Goal: Information Seeking & Learning: Learn about a topic

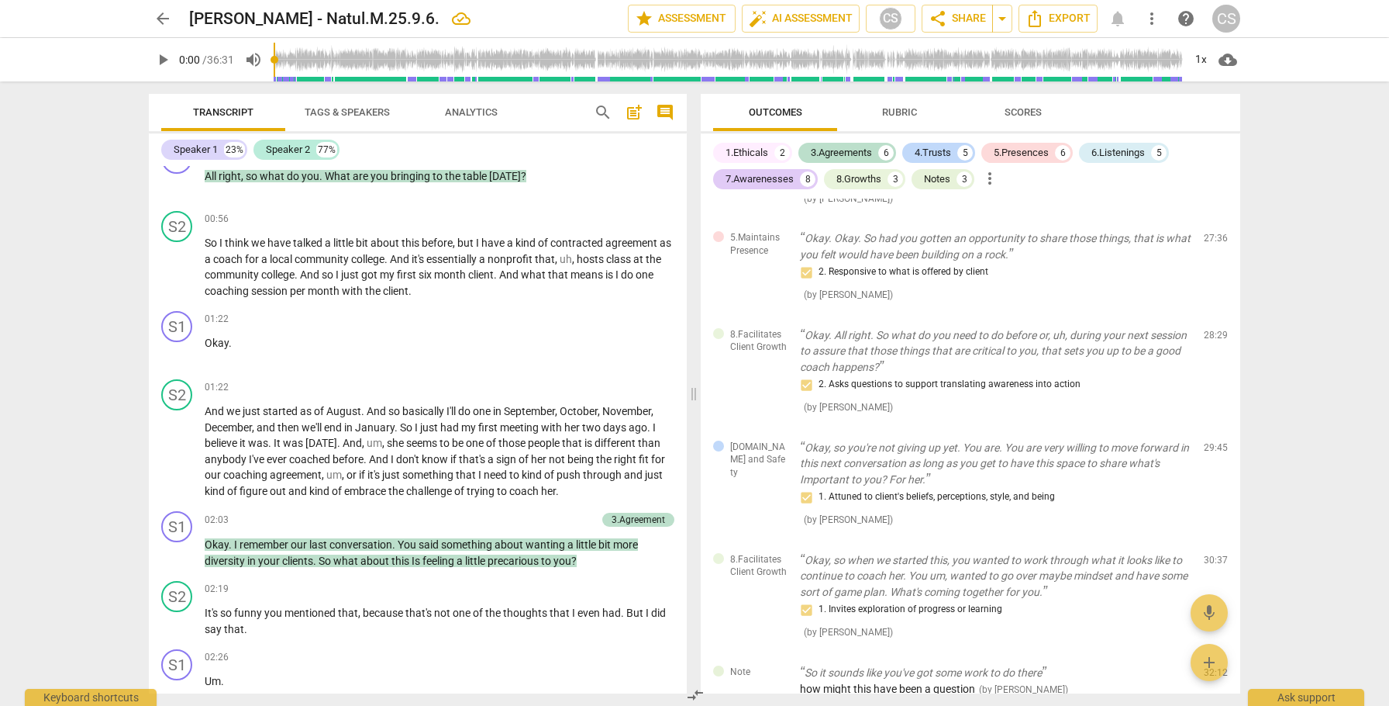
scroll to position [864, 0]
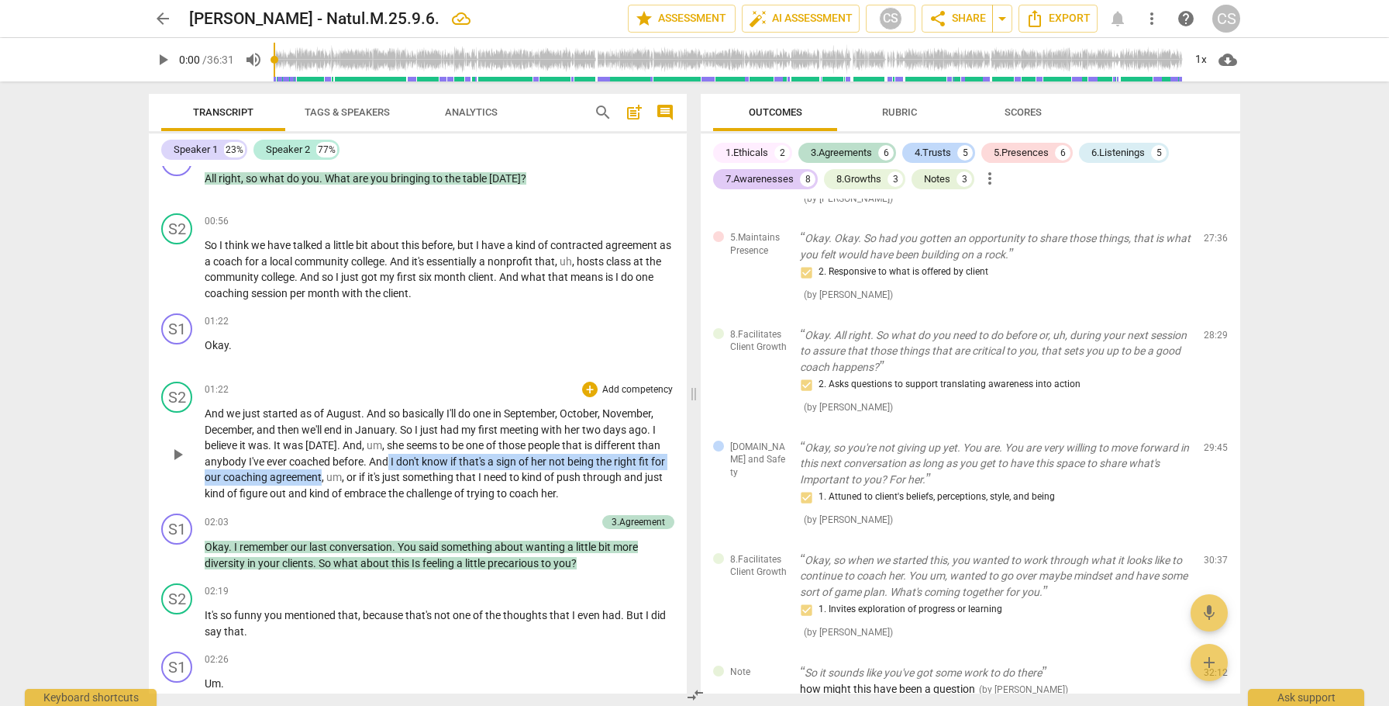
drag, startPoint x: 412, startPoint y: 430, endPoint x: 346, endPoint y: 450, distance: 69.7
click at [346, 450] on p "And we just started as of August . And so basically I'll do one in September , …" at bounding box center [440, 452] width 470 height 95
click at [389, 424] on icon "button" at bounding box center [386, 425] width 16 height 19
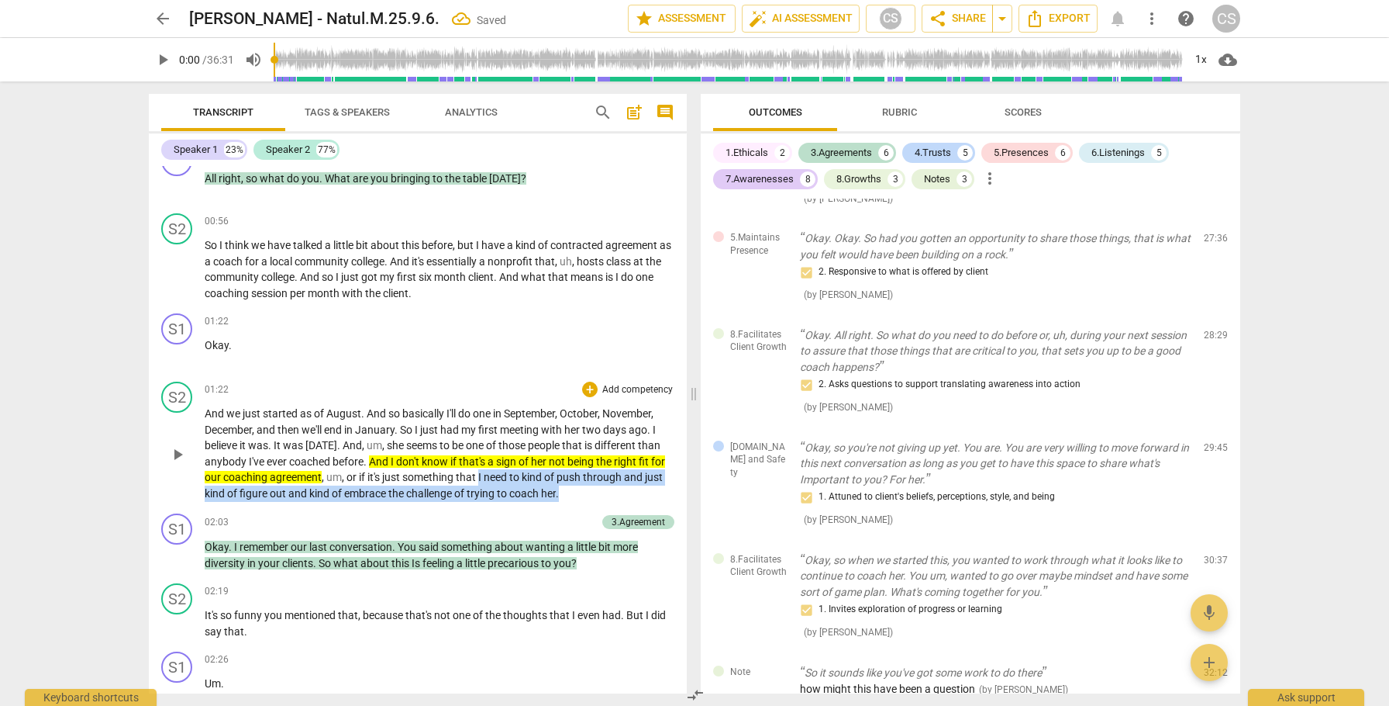
drag, startPoint x: 509, startPoint y: 447, endPoint x: 609, endPoint y: 459, distance: 100.8
click at [609, 459] on p "And we just started as of August . And so basically I'll do one in September , …" at bounding box center [440, 452] width 470 height 95
click at [637, 437] on icon "button" at bounding box center [637, 438] width 9 height 11
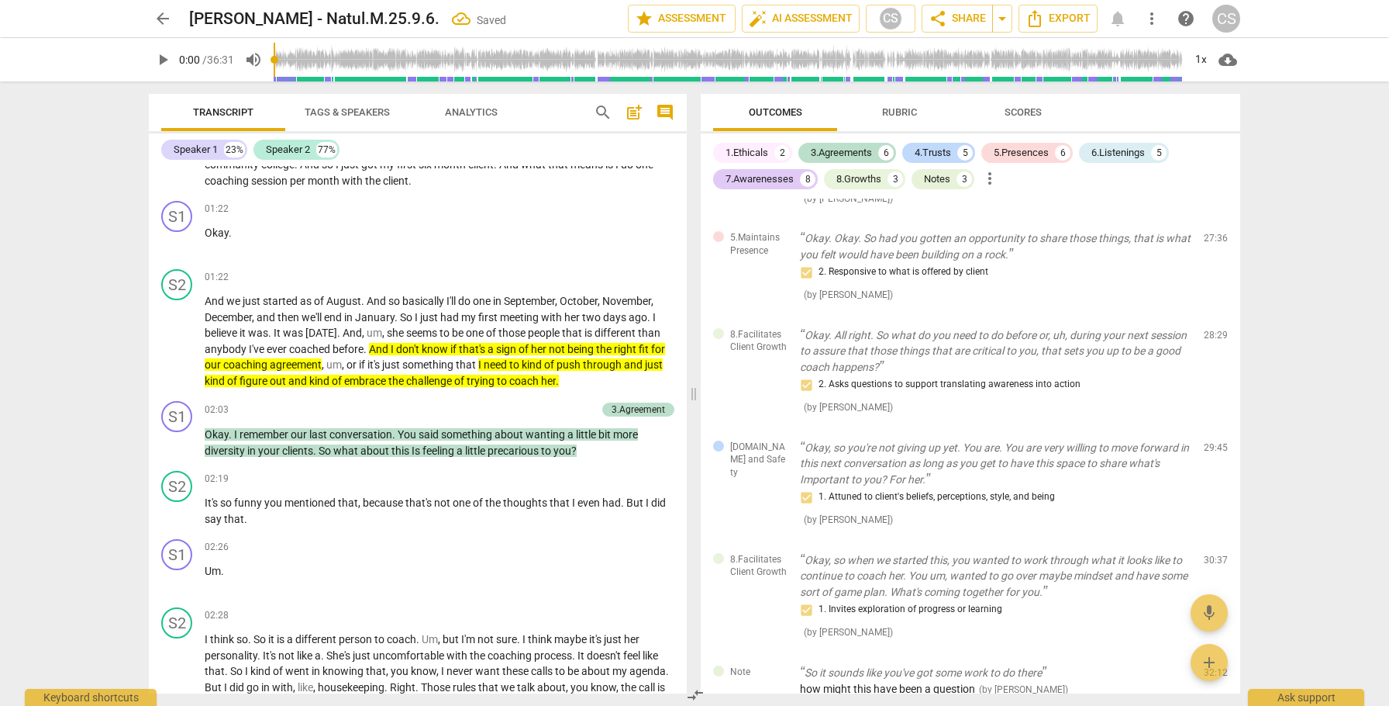
scroll to position [983, 0]
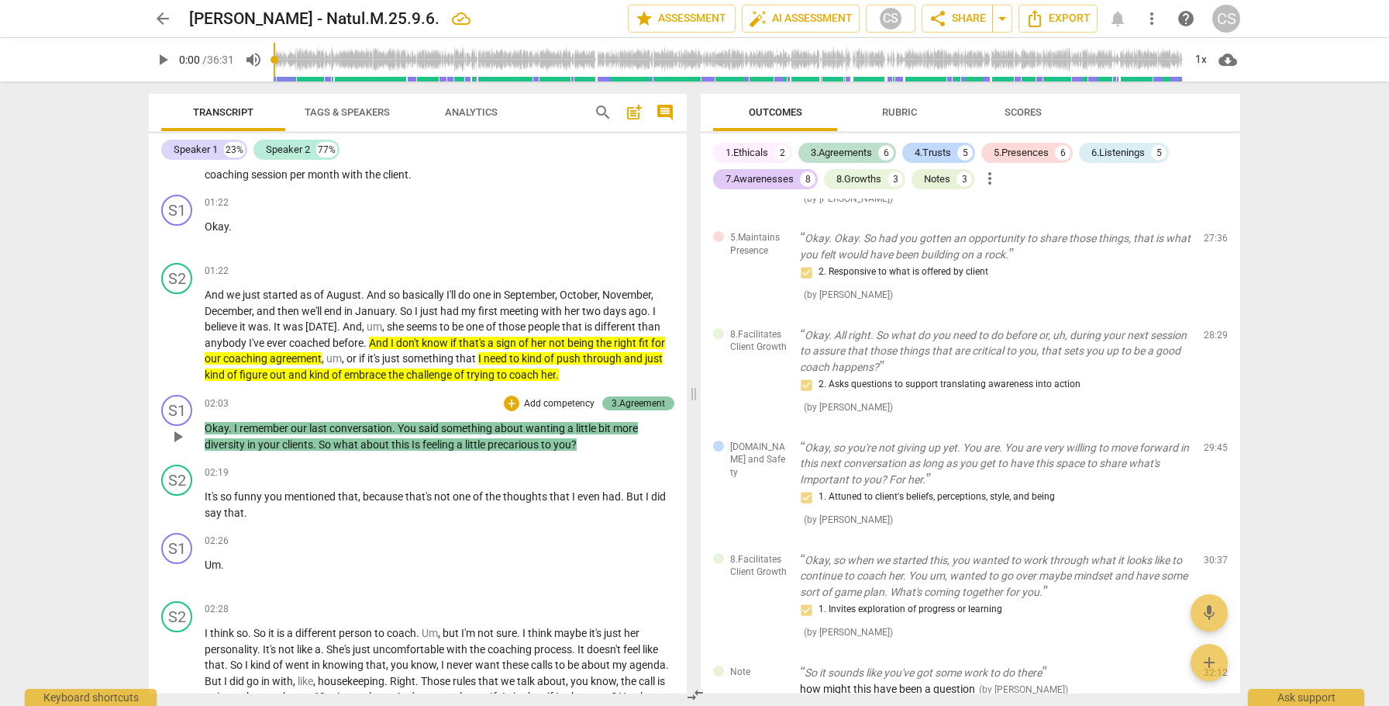
click at [632, 396] on div "3.Agreement" at bounding box center [638, 403] width 53 height 14
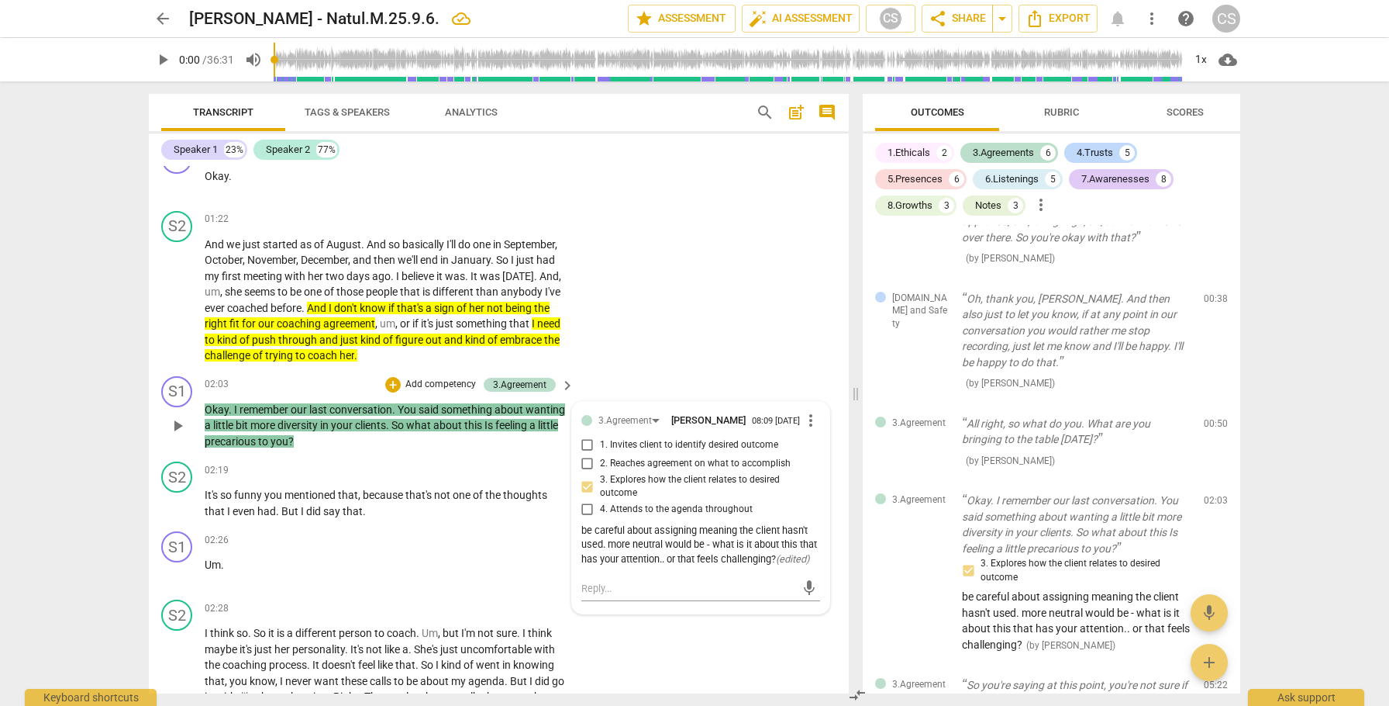
scroll to position [1054, 0]
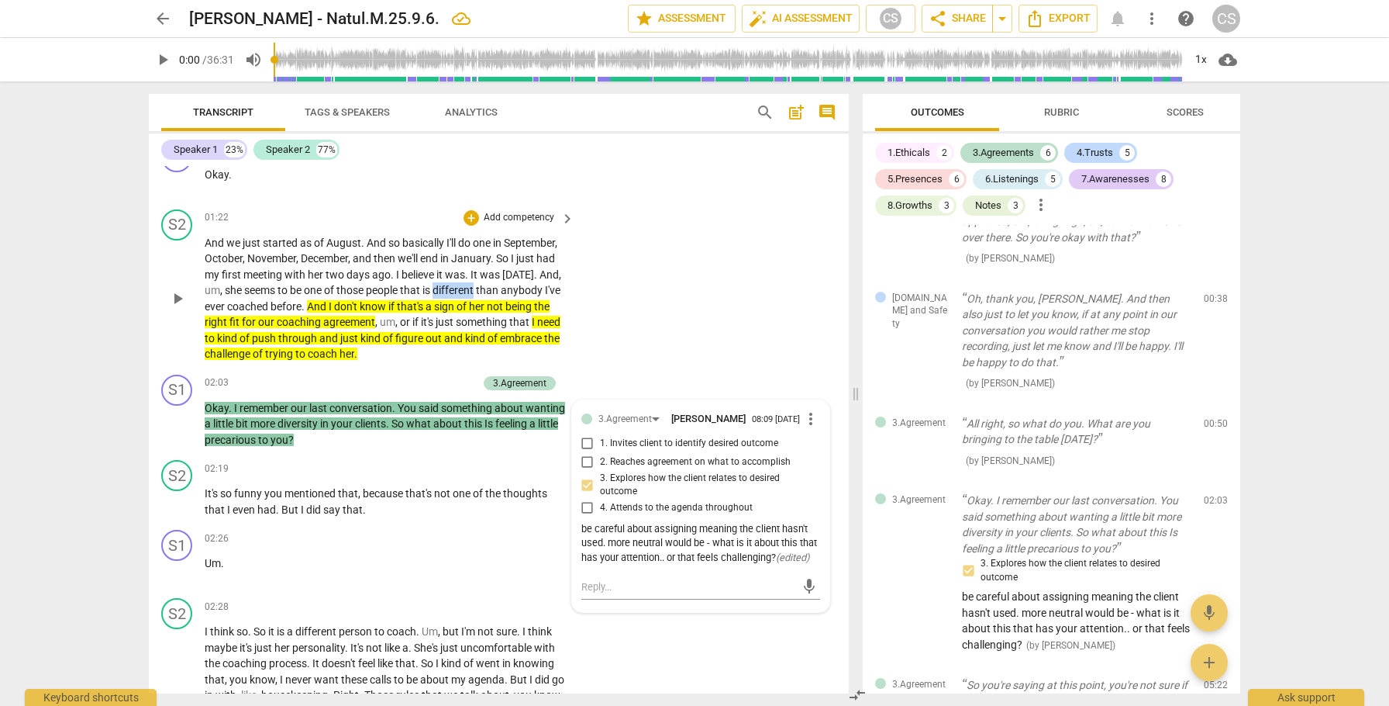
drag, startPoint x: 461, startPoint y: 290, endPoint x: 503, endPoint y: 291, distance: 41.9
click at [476, 291] on span "different" at bounding box center [454, 290] width 43 height 12
click at [539, 271] on icon "button" at bounding box center [540, 267] width 9 height 11
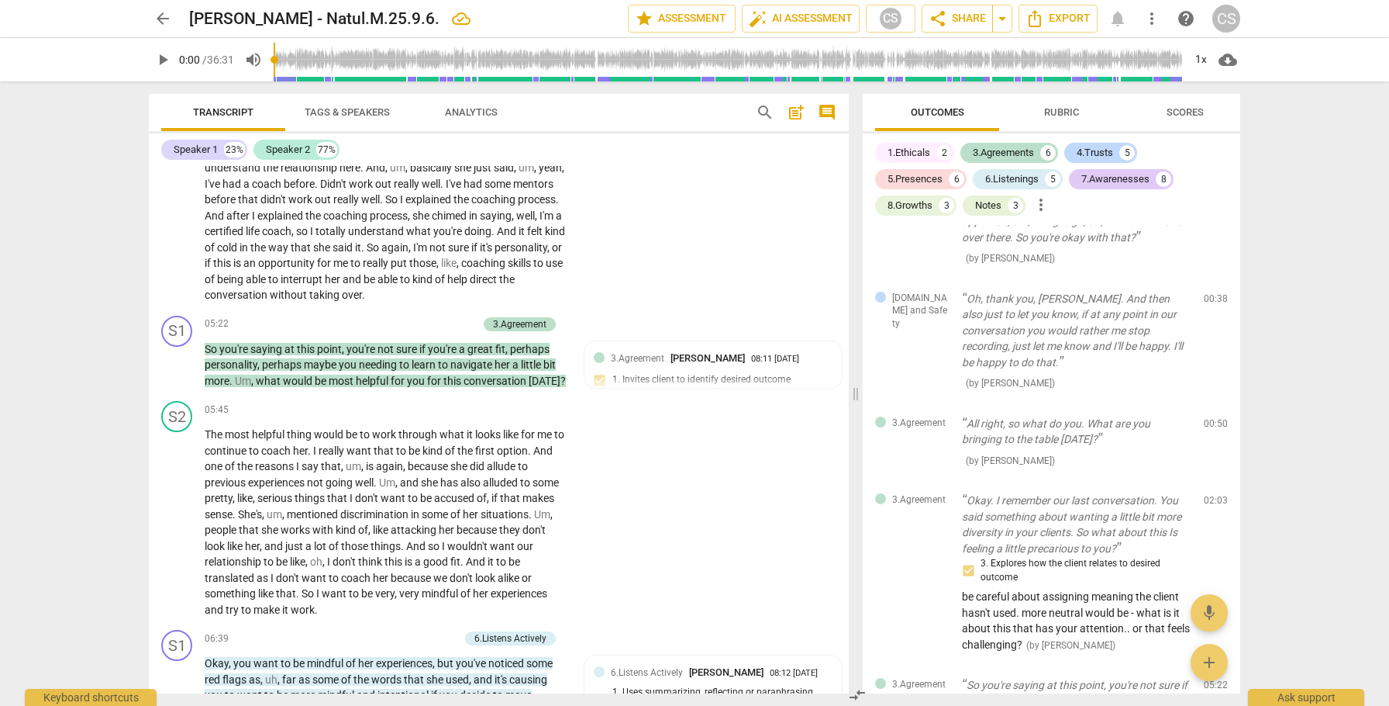
scroll to position [2037, 0]
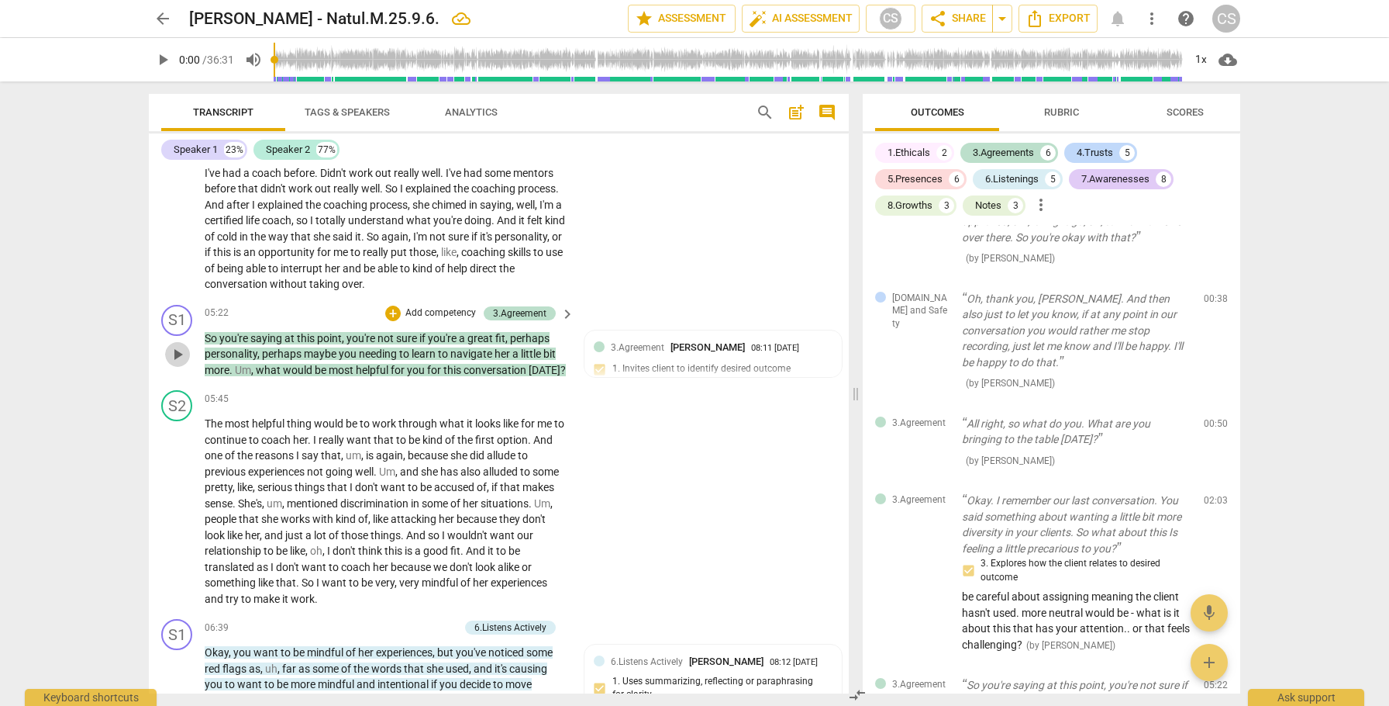
click at [171, 364] on span "play_arrow" at bounding box center [177, 354] width 19 height 19
click at [183, 364] on span "pause" at bounding box center [177, 354] width 19 height 19
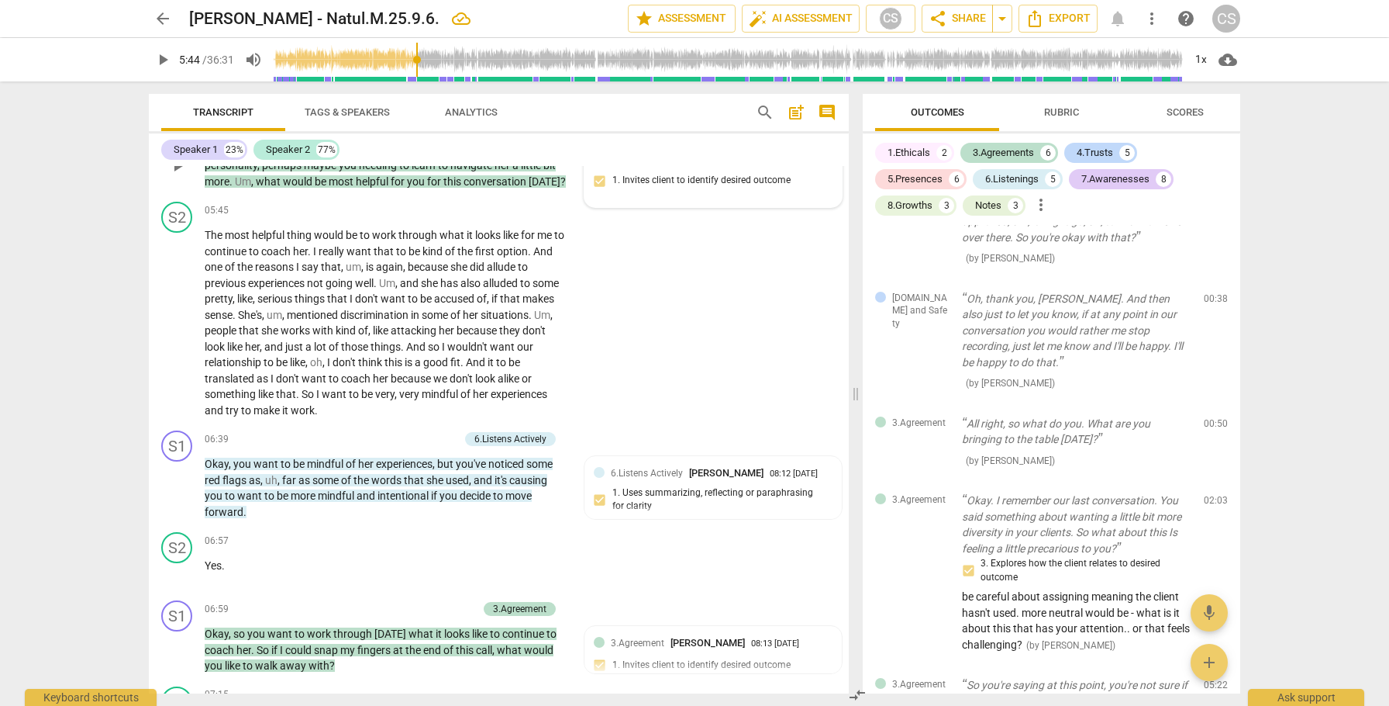
scroll to position [2228, 0]
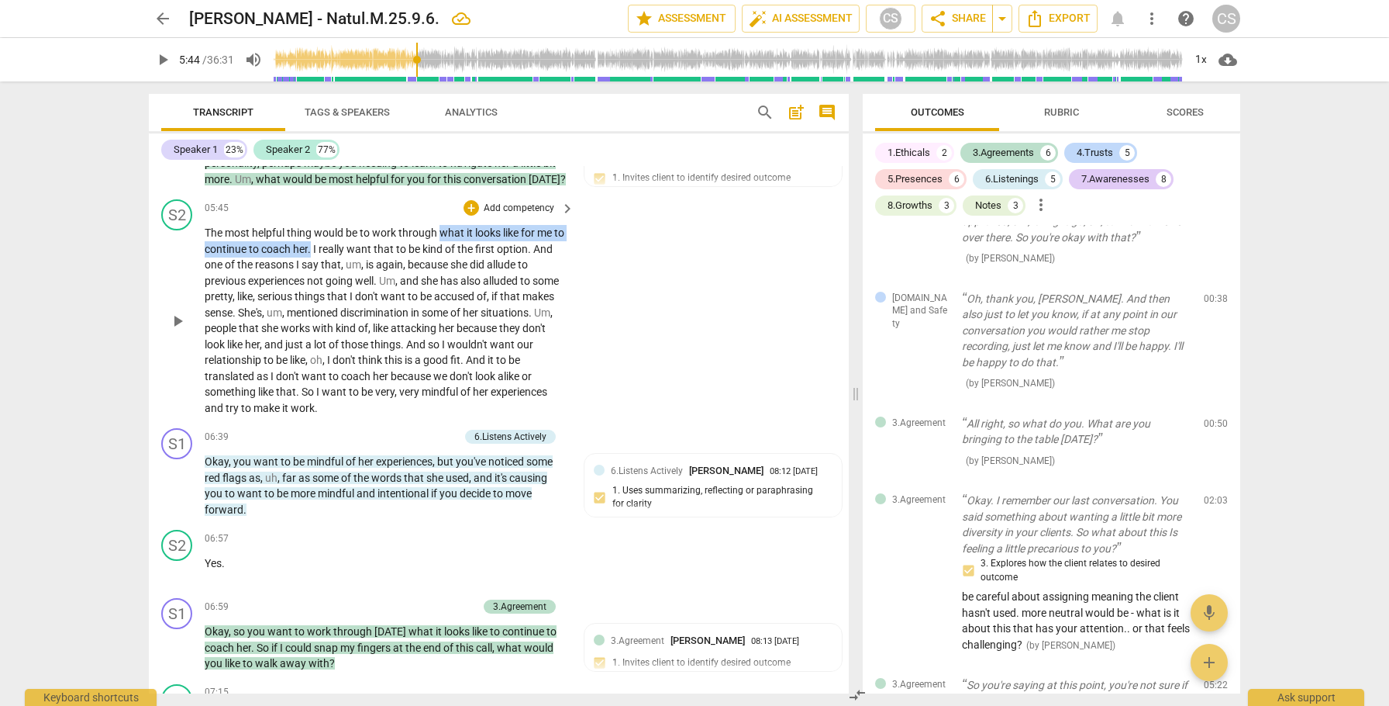
drag, startPoint x: 442, startPoint y: 247, endPoint x: 323, endPoint y: 261, distance: 120.2
click at [323, 261] on p "The most helpful thing would be to work through what it looks like for me to co…" at bounding box center [386, 320] width 362 height 191
click at [359, 250] on icon "button" at bounding box center [362, 244] width 16 height 19
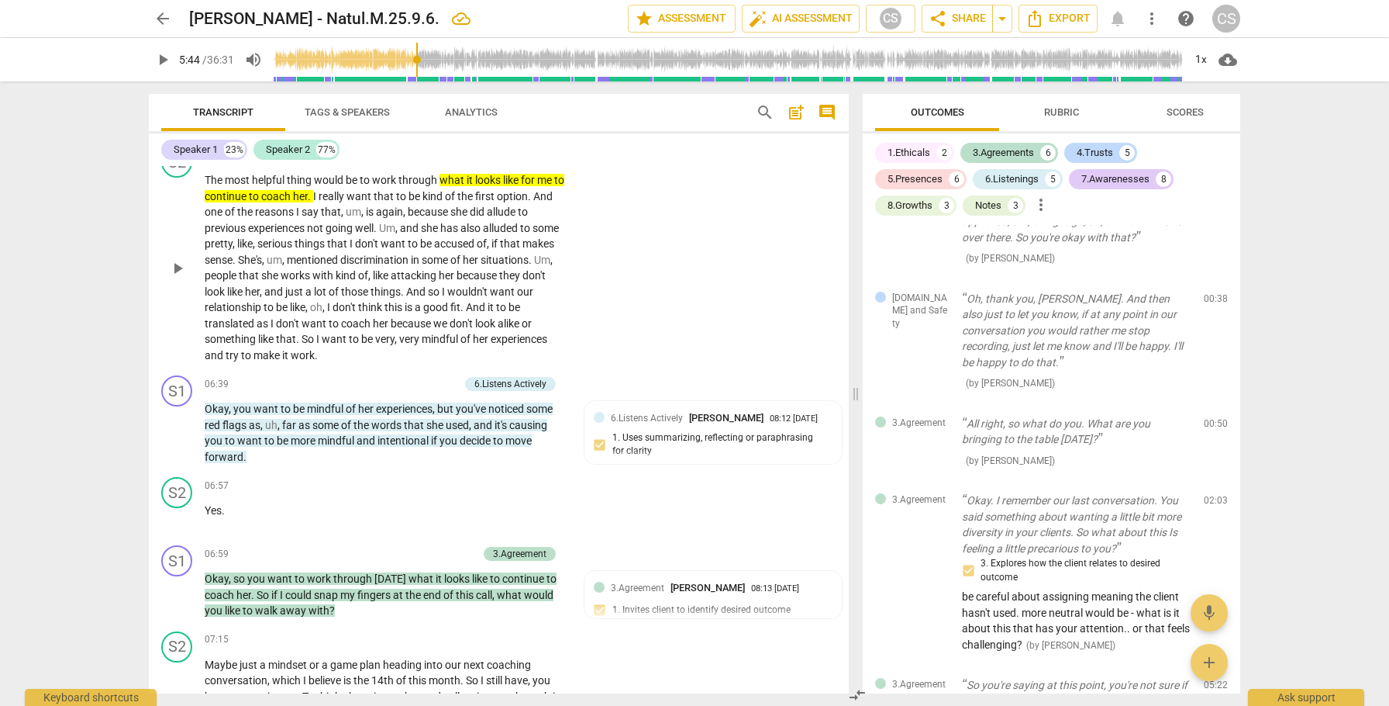
scroll to position [2287, 0]
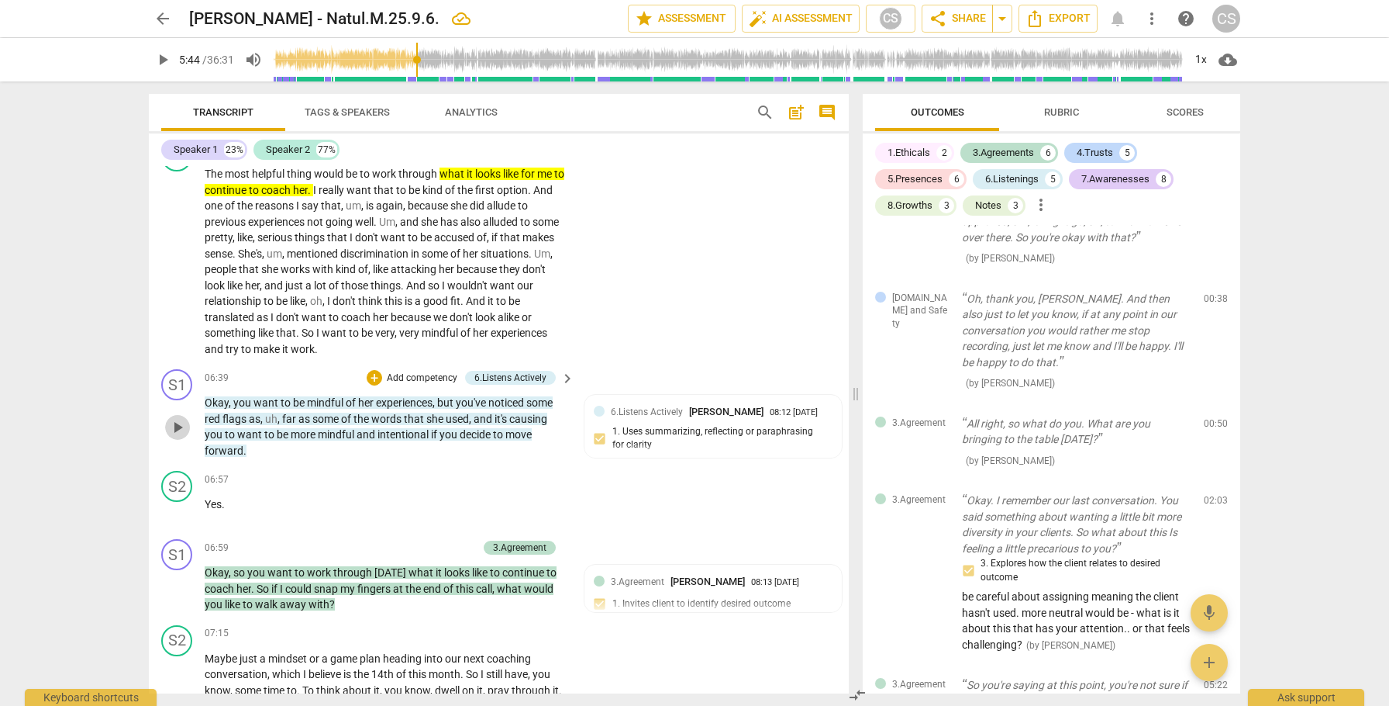
click at [177, 436] on span "play_arrow" at bounding box center [177, 427] width 19 height 19
click at [177, 436] on span "pause" at bounding box center [177, 427] width 19 height 19
click at [180, 436] on span "play_arrow" at bounding box center [177, 427] width 19 height 19
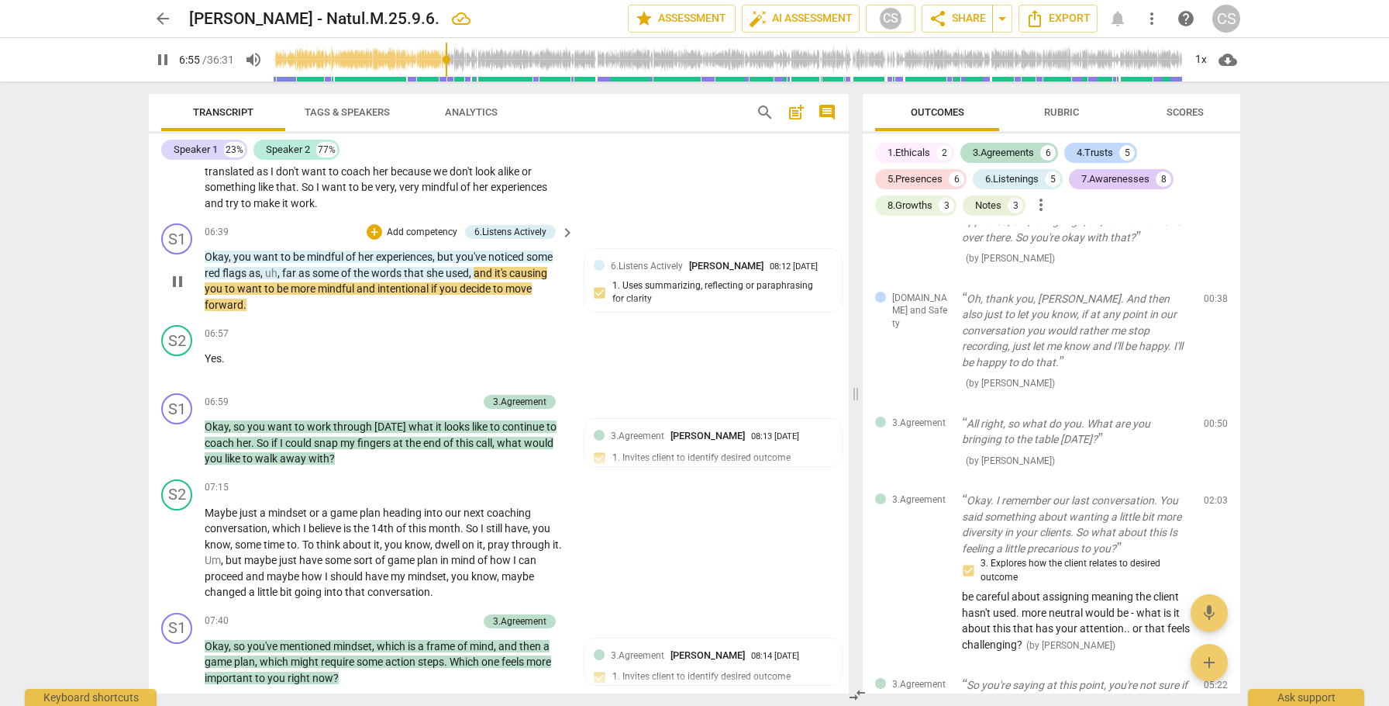
scroll to position [2435, 0]
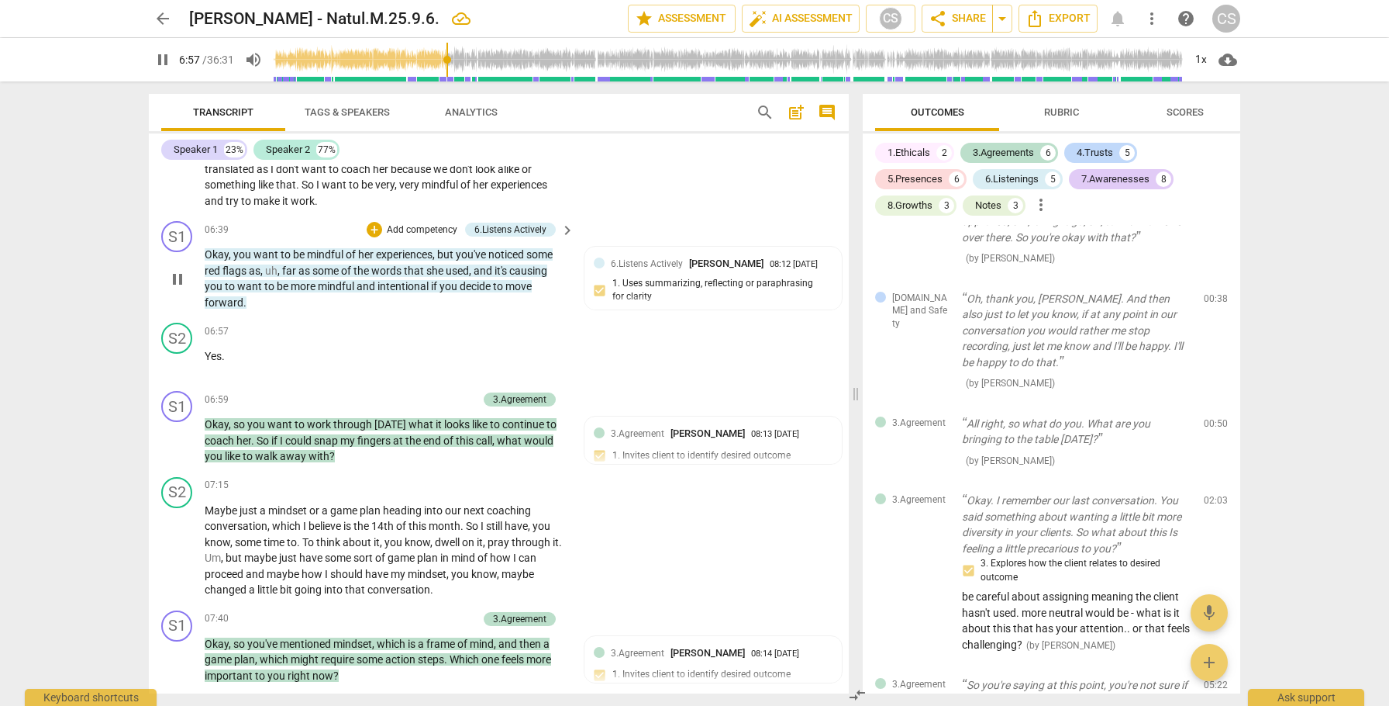
click at [177, 288] on span "pause" at bounding box center [177, 279] width 19 height 19
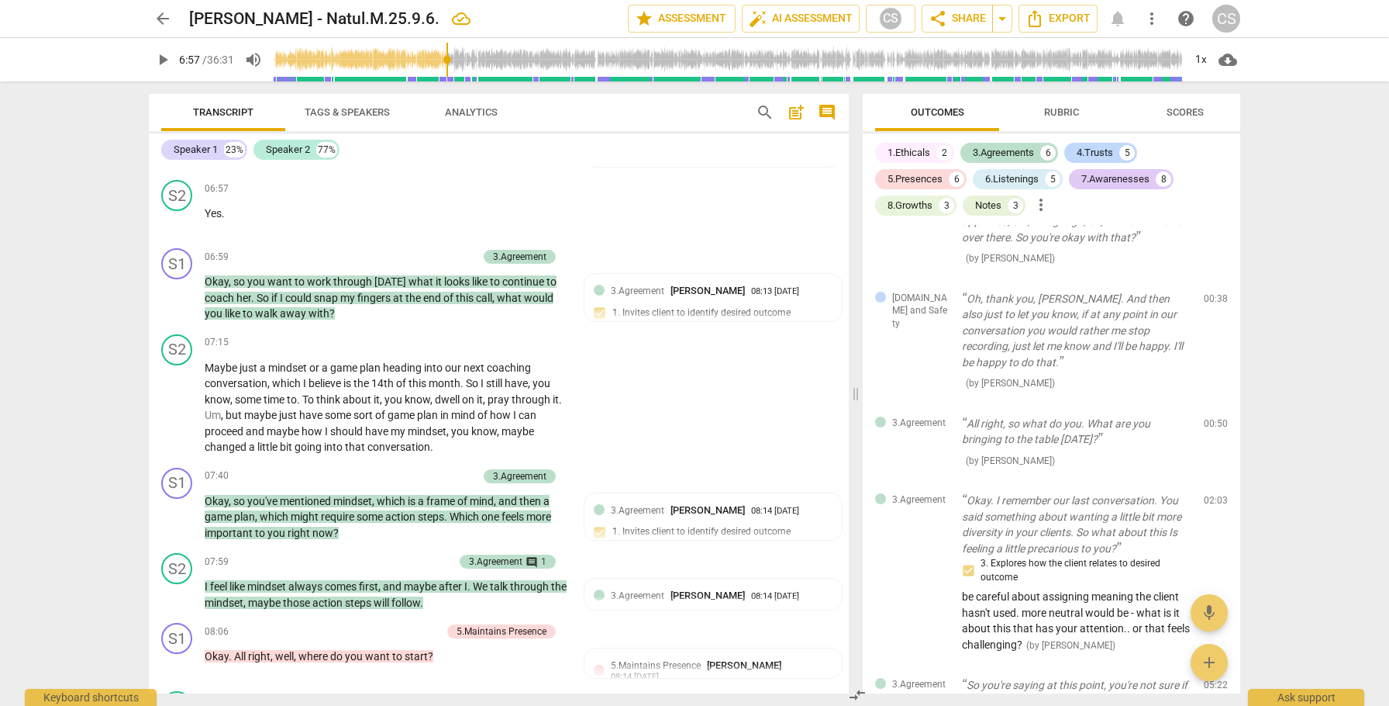
scroll to position [2579, 0]
click at [181, 306] on span "play_arrow" at bounding box center [177, 297] width 19 height 19
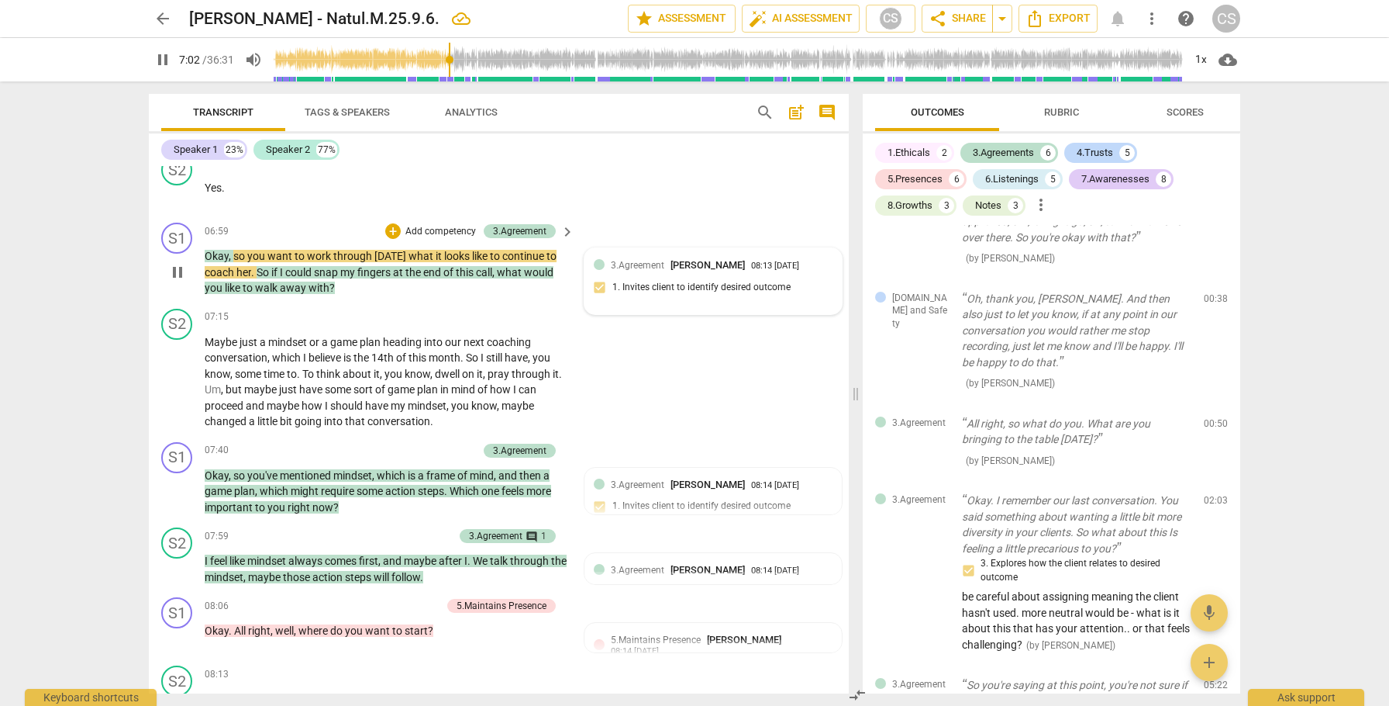
scroll to position [2604, 0]
click at [177, 281] on span "pause" at bounding box center [177, 271] width 19 height 19
click at [177, 281] on span "play_arrow" at bounding box center [177, 271] width 19 height 19
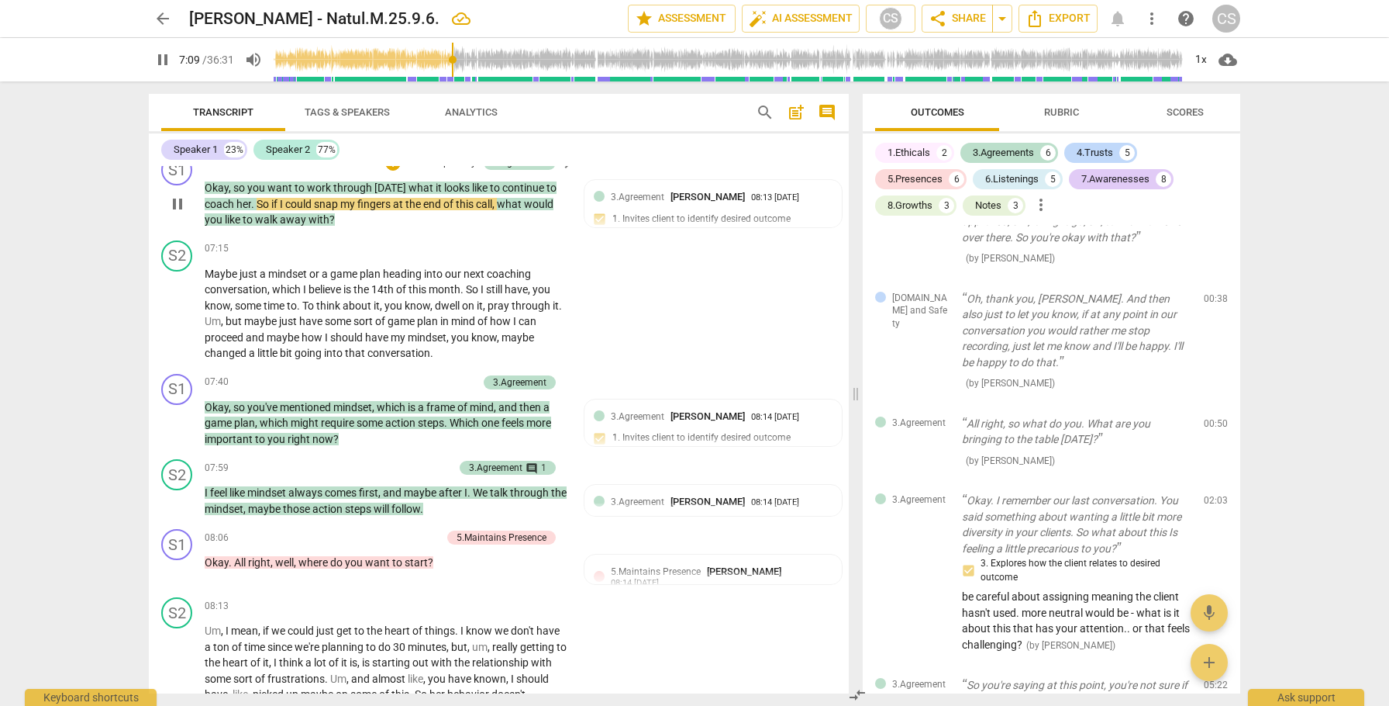
scroll to position [2673, 0]
click at [179, 212] on span "pause" at bounding box center [177, 202] width 19 height 19
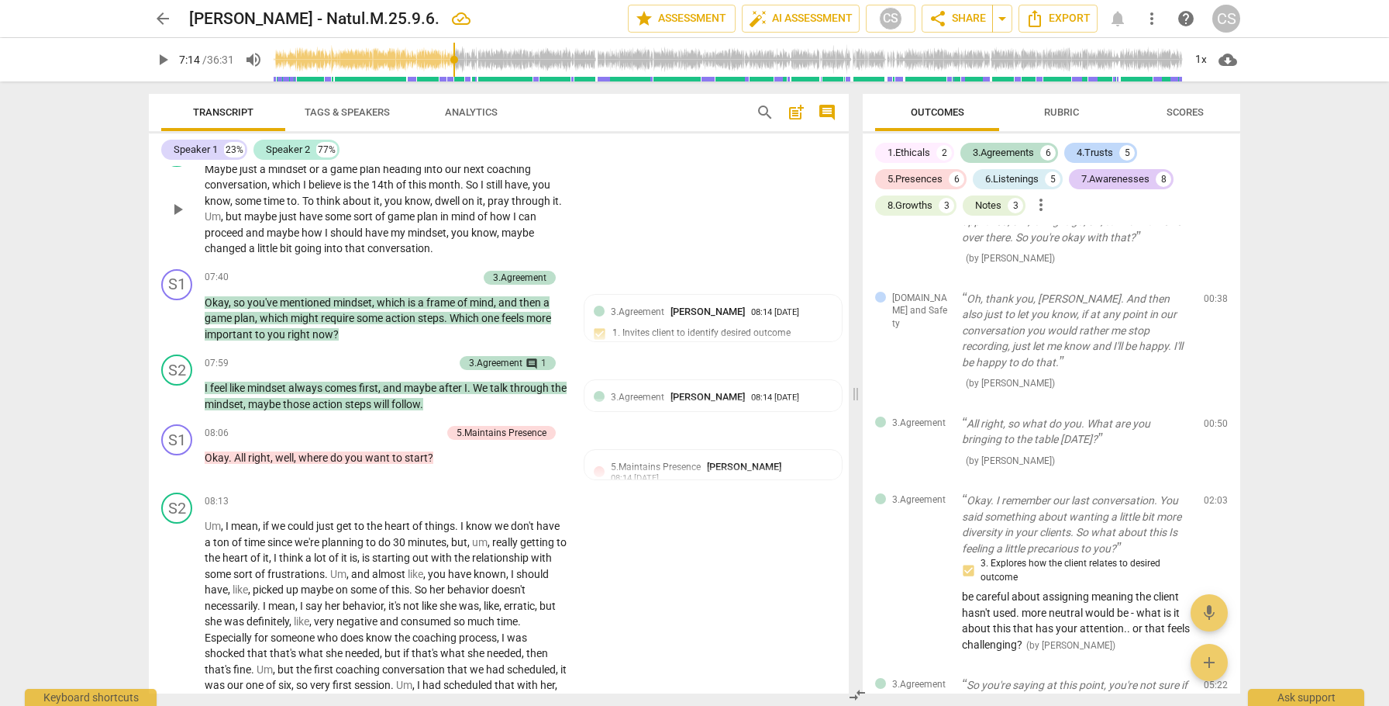
scroll to position [2777, 0]
drag, startPoint x: 269, startPoint y: 185, endPoint x: 384, endPoint y: 182, distance: 114.8
click at [384, 182] on p "Maybe just a mindset or a game plan heading into our next coaching conversation…" at bounding box center [386, 207] width 362 height 95
click at [416, 160] on icon "button" at bounding box center [421, 163] width 16 height 19
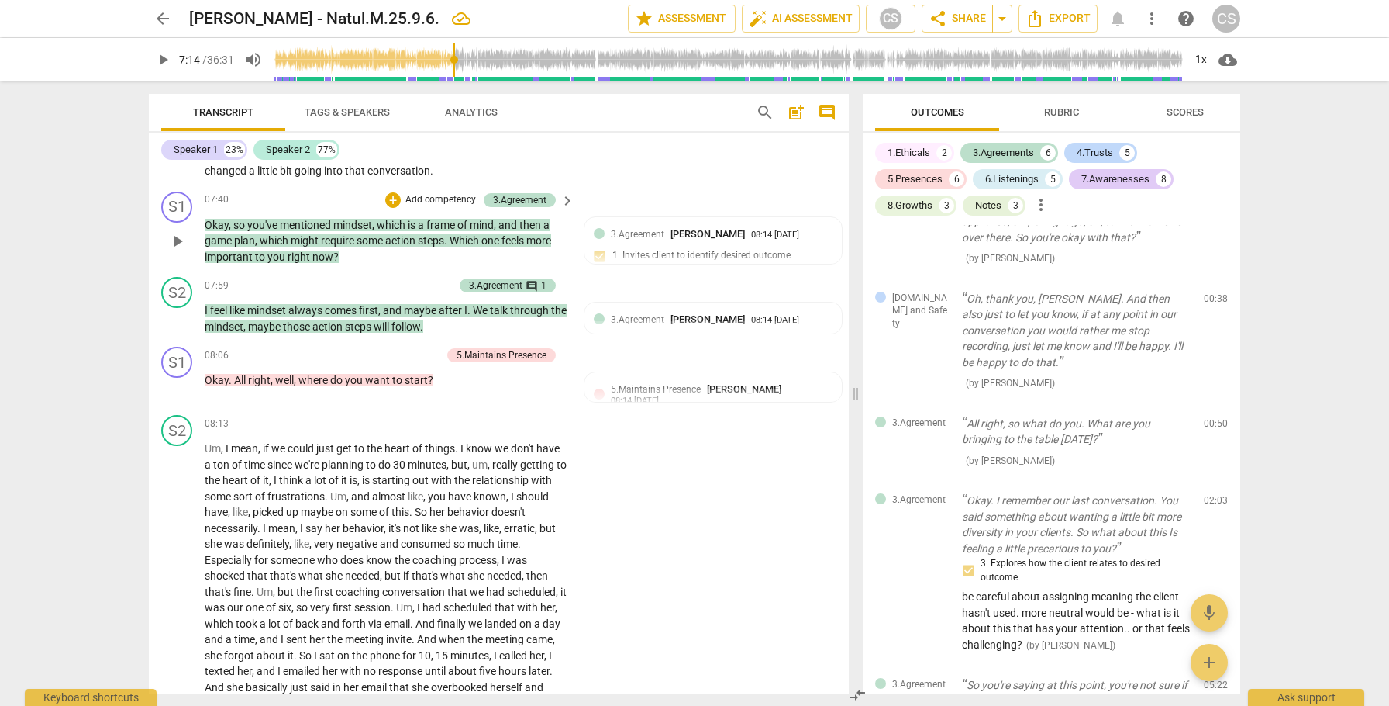
scroll to position [2855, 0]
click at [177, 249] on span "play_arrow" at bounding box center [177, 239] width 19 height 19
click at [178, 326] on span "pause" at bounding box center [177, 317] width 19 height 19
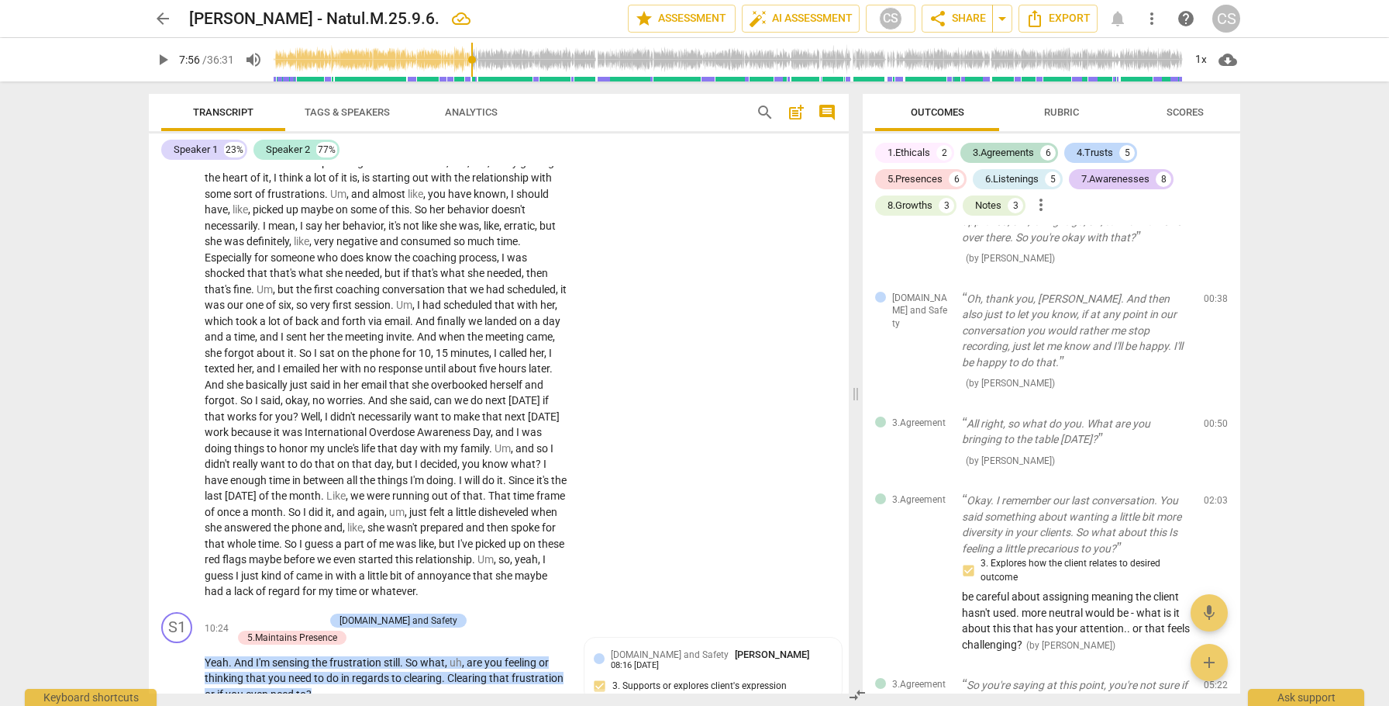
scroll to position [3158, 0]
drag, startPoint x: 469, startPoint y: 225, endPoint x: 488, endPoint y: 225, distance: 19.4
click at [488, 225] on p "Um , I mean , if we could just get to the heart of things . I know we don't hav…" at bounding box center [386, 366] width 362 height 461
drag, startPoint x: 364, startPoint y: 240, endPoint x: 384, endPoint y: 240, distance: 19.4
click at [384, 240] on p "Um , I mean , if we could just get to the heart of things . I know we don't hav…" at bounding box center [386, 366] width 362 height 461
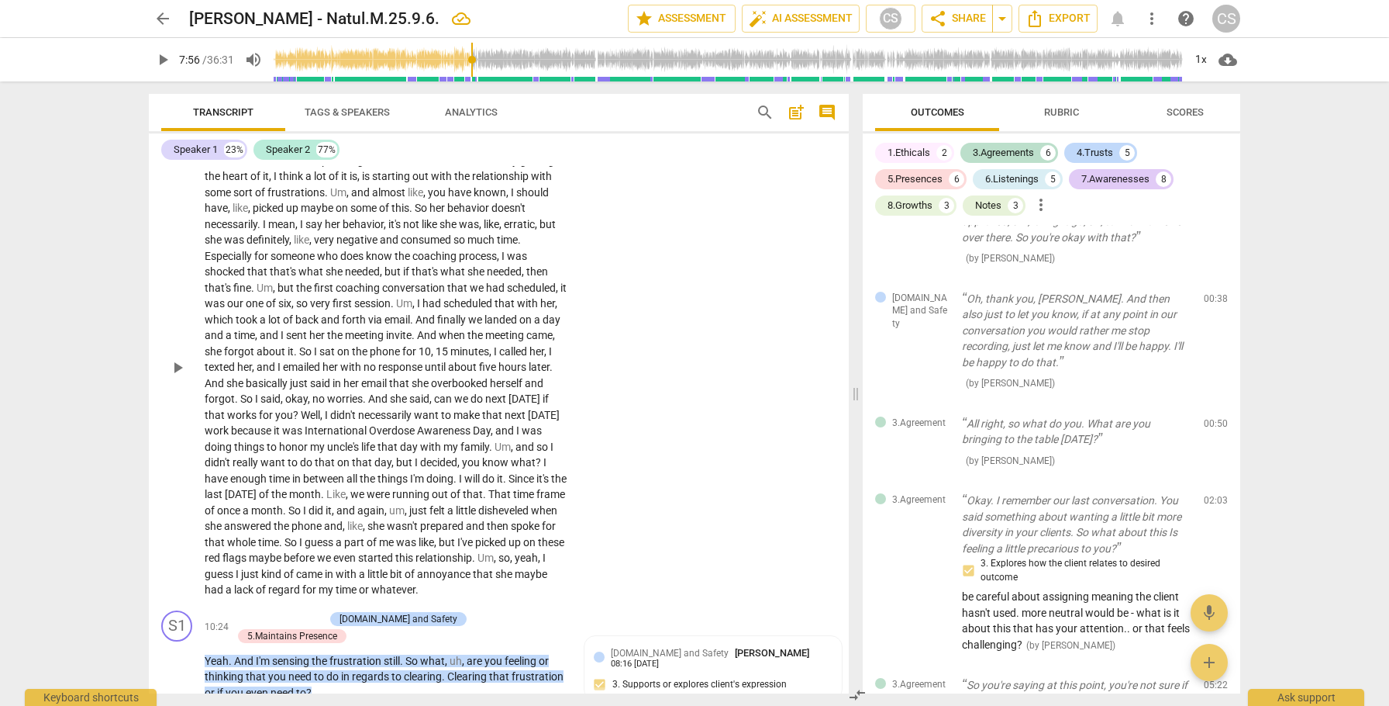
click at [204, 285] on div "play_arrow pause" at bounding box center [185, 367] width 40 height 451
drag, startPoint x: 205, startPoint y: 285, endPoint x: 247, endPoint y: 285, distance: 41.9
click at [247, 278] on span "shocked" at bounding box center [226, 271] width 43 height 12
click at [281, 266] on icon "button" at bounding box center [282, 265] width 9 height 11
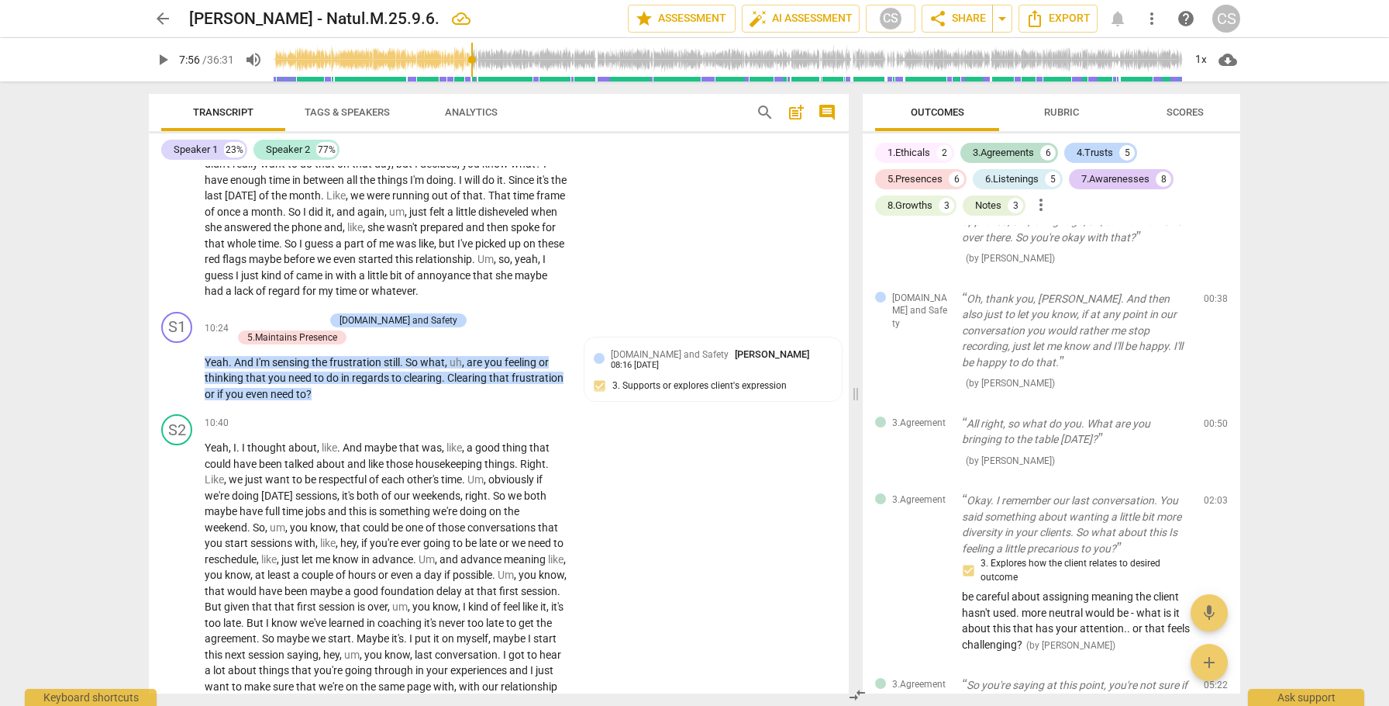
scroll to position [3458, 0]
click at [176, 378] on span "play_arrow" at bounding box center [177, 368] width 19 height 19
click at [176, 378] on span "pause" at bounding box center [177, 368] width 19 height 19
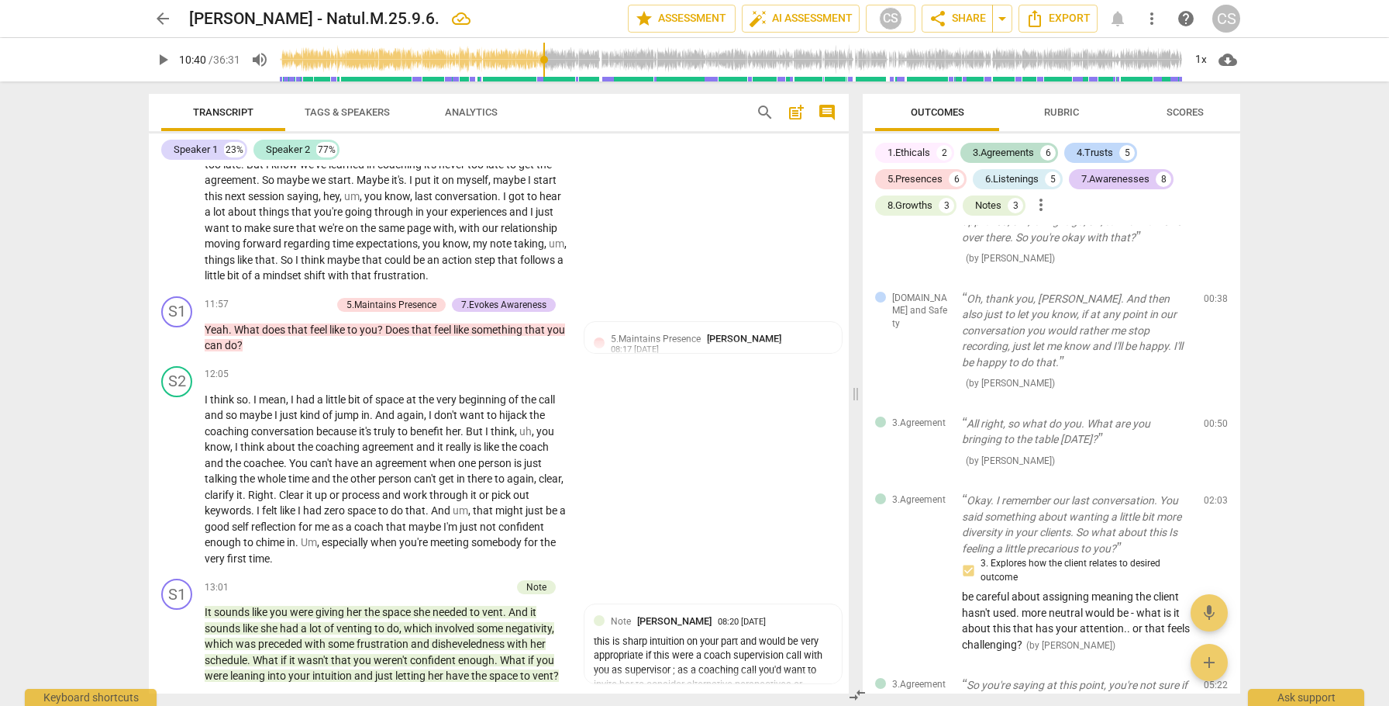
scroll to position [3914, 0]
click at [295, 257] on span "So" at bounding box center [288, 260] width 15 height 12
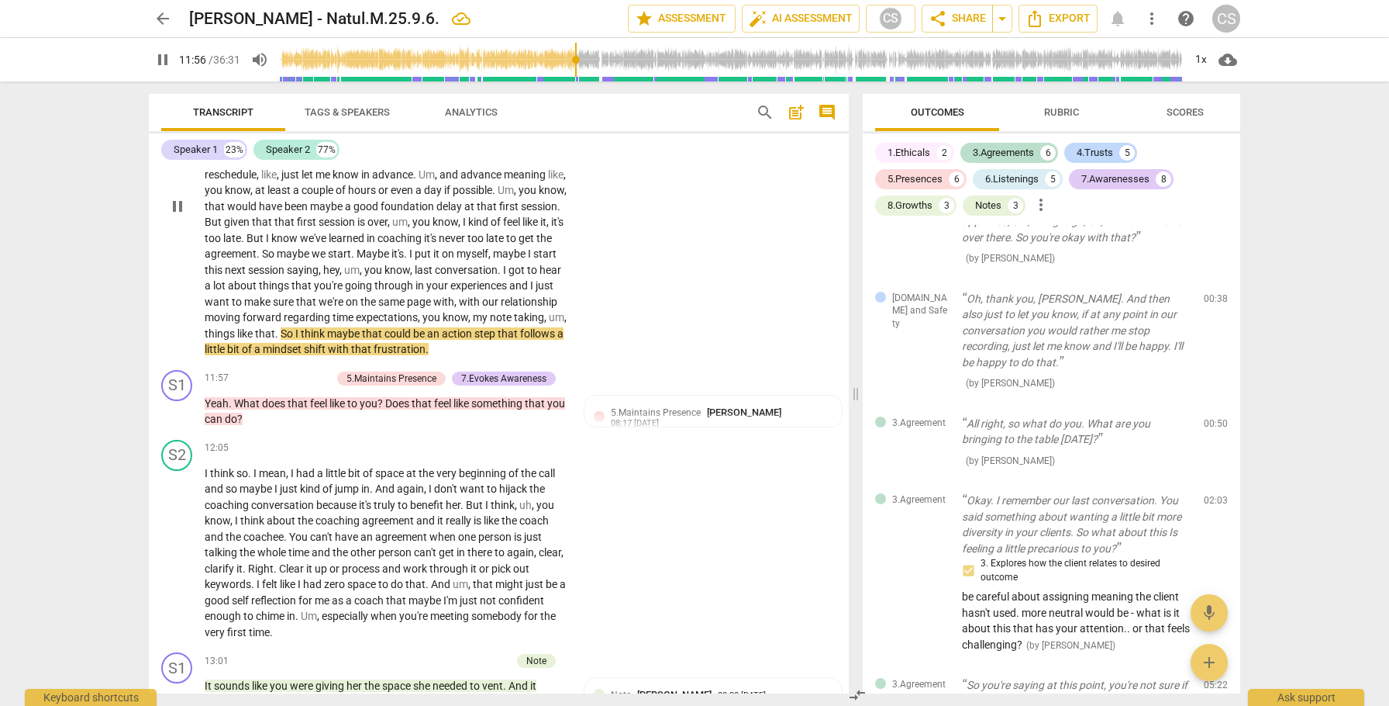
scroll to position [3839, 0]
click at [173, 213] on span "pause" at bounding box center [177, 207] width 19 height 19
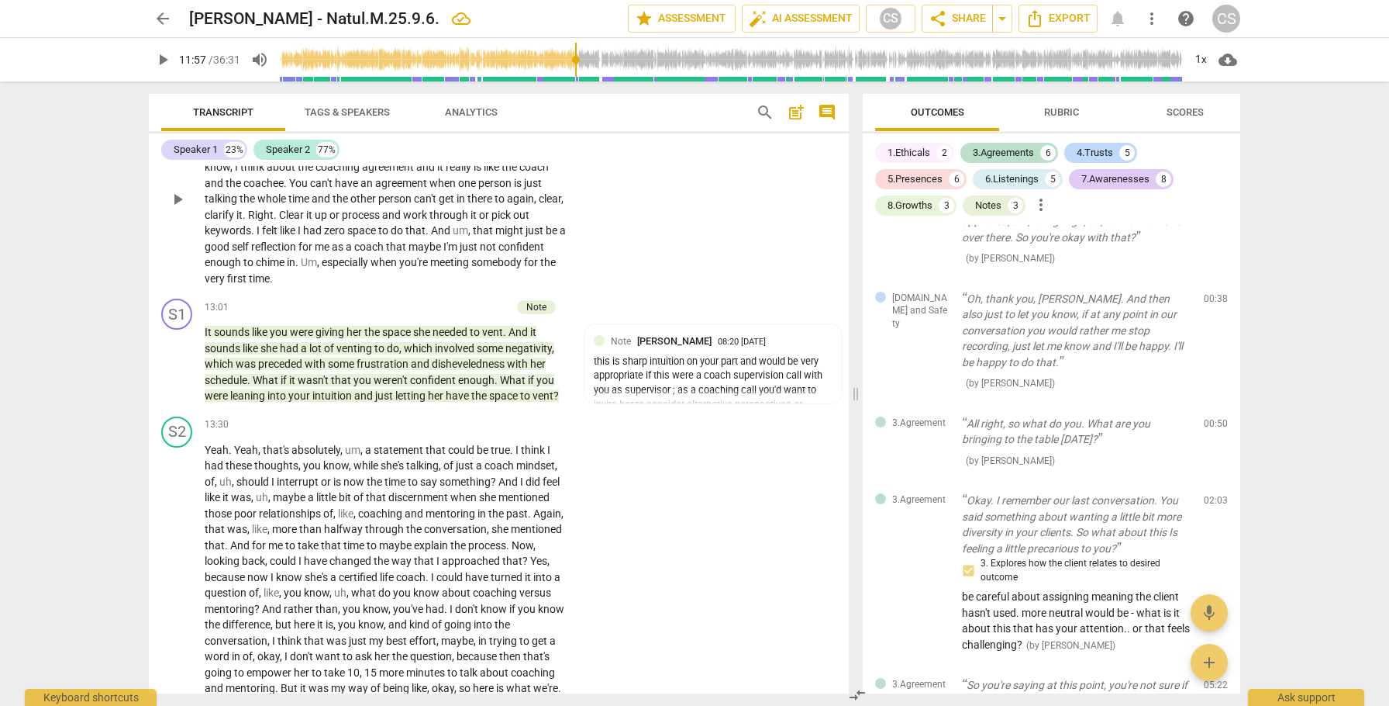
scroll to position [4204, 0]
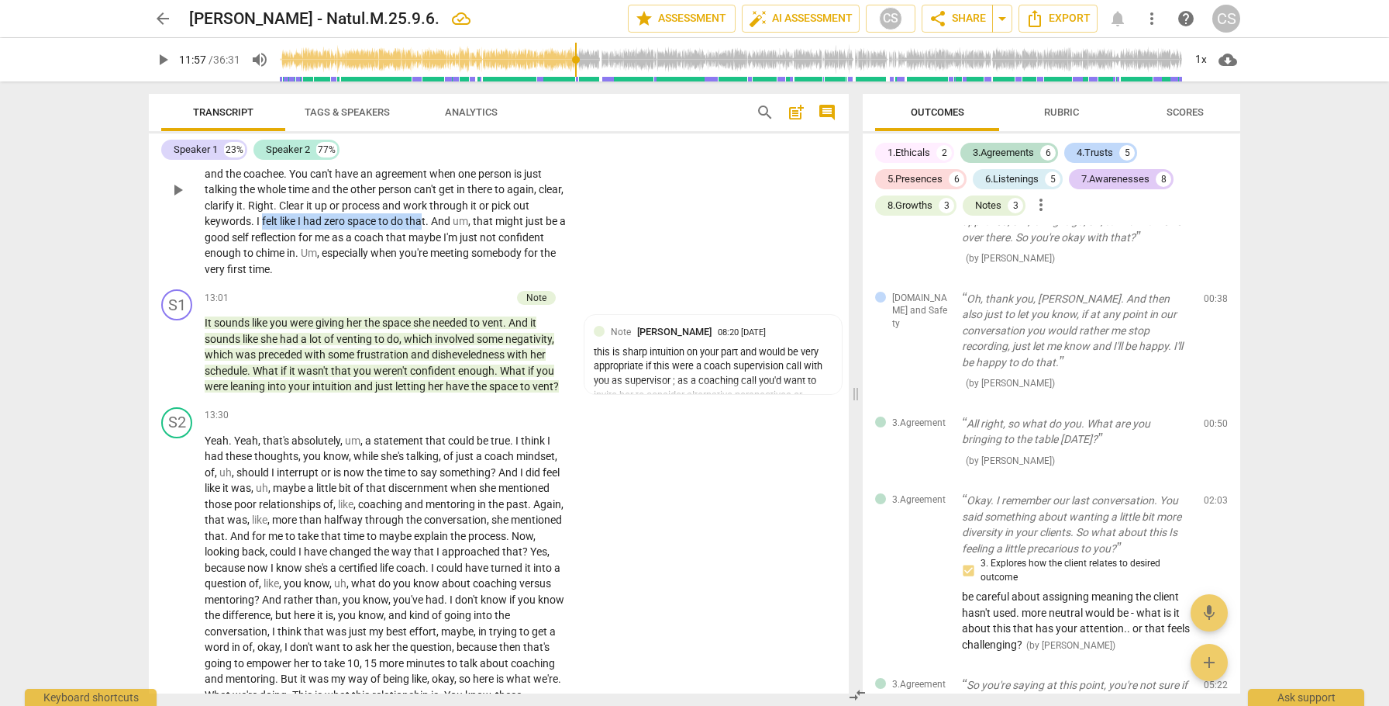
drag, startPoint x: 260, startPoint y: 233, endPoint x: 421, endPoint y: 235, distance: 160.5
click at [421, 235] on p "I think so . I mean , I had a little bit of space at the very beginning of the …" at bounding box center [386, 189] width 362 height 175
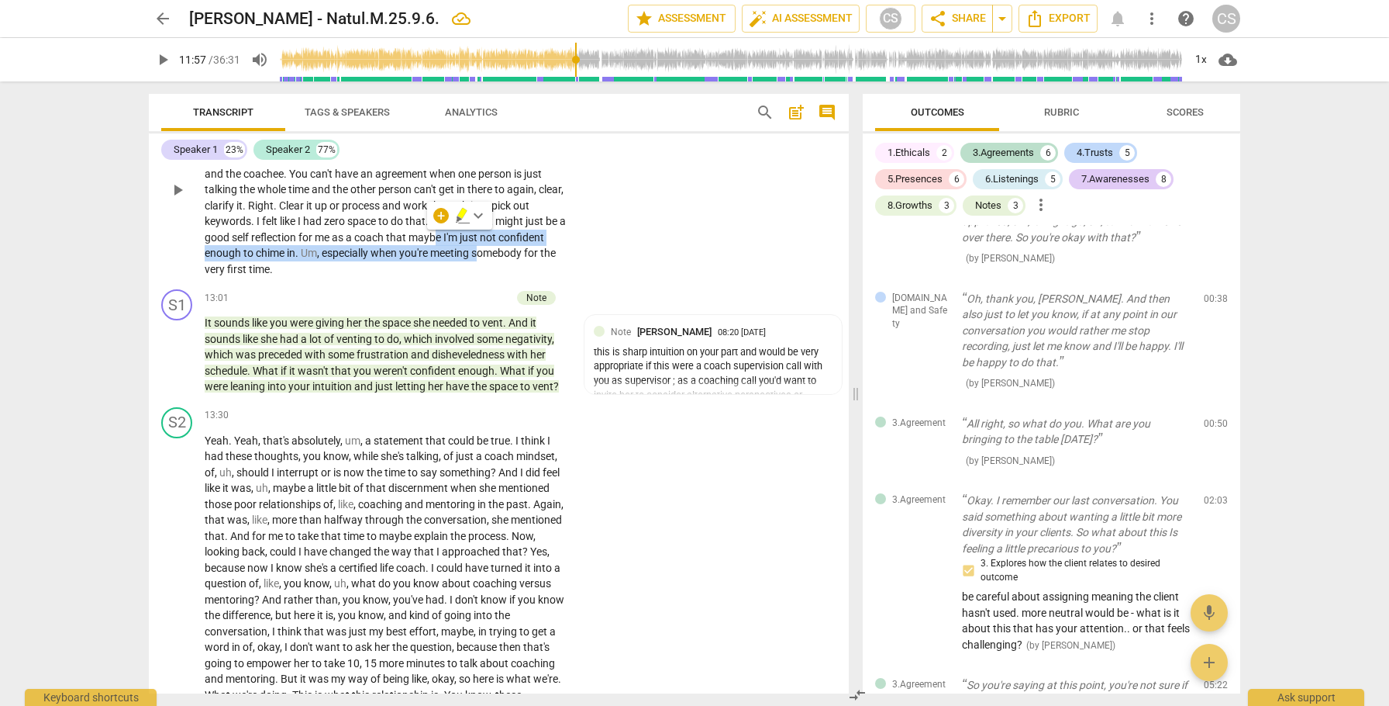
drag, startPoint x: 443, startPoint y: 251, endPoint x: 485, endPoint y: 263, distance: 42.7
click at [483, 263] on p "I think so . I mean , I had a little bit of space at the very beginning of the …" at bounding box center [386, 189] width 362 height 175
click at [691, 214] on div "S2 play_arrow pause 12:05 + Add competency keyboard_arrow_right I think so . I …" at bounding box center [499, 177] width 700 height 213
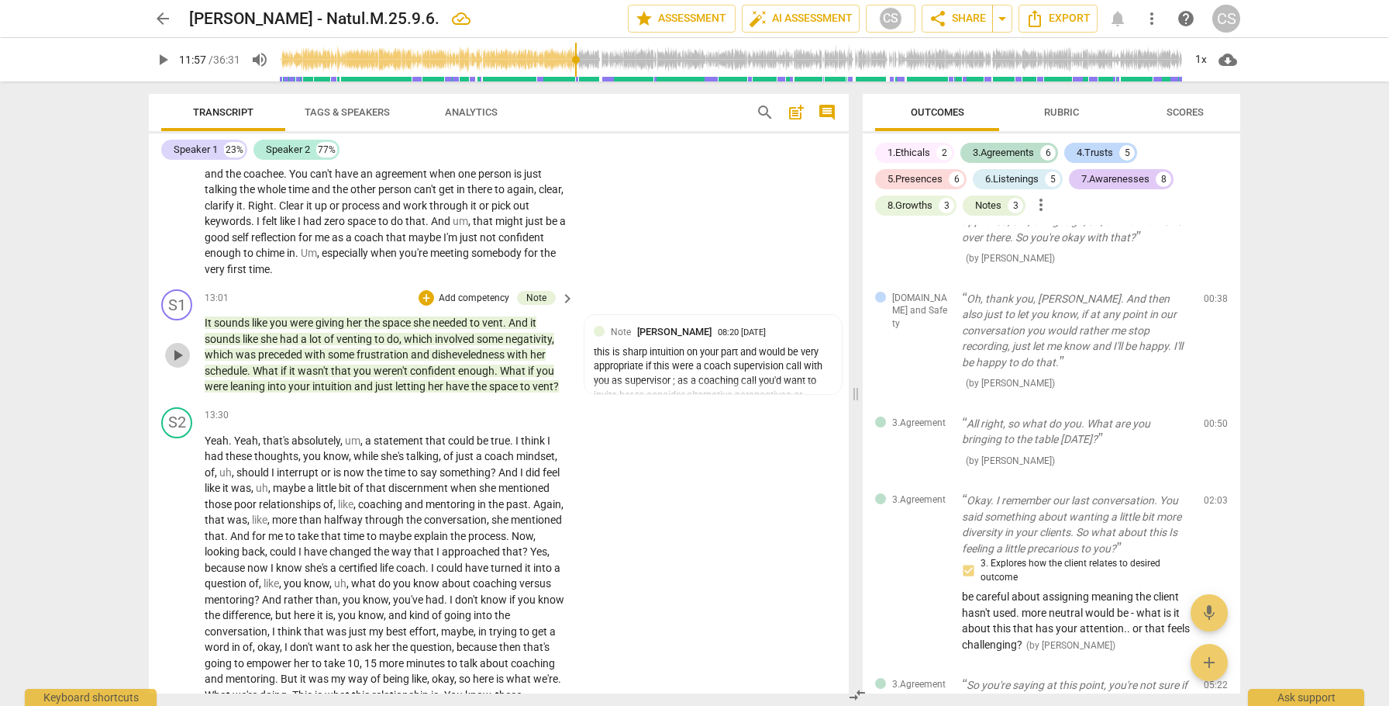
click at [179, 364] on span "play_arrow" at bounding box center [177, 355] width 19 height 19
click at [179, 364] on span "pause" at bounding box center [177, 355] width 19 height 19
click at [179, 364] on span "play_arrow" at bounding box center [177, 355] width 19 height 19
click at [179, 364] on span "pause" at bounding box center [177, 355] width 19 height 19
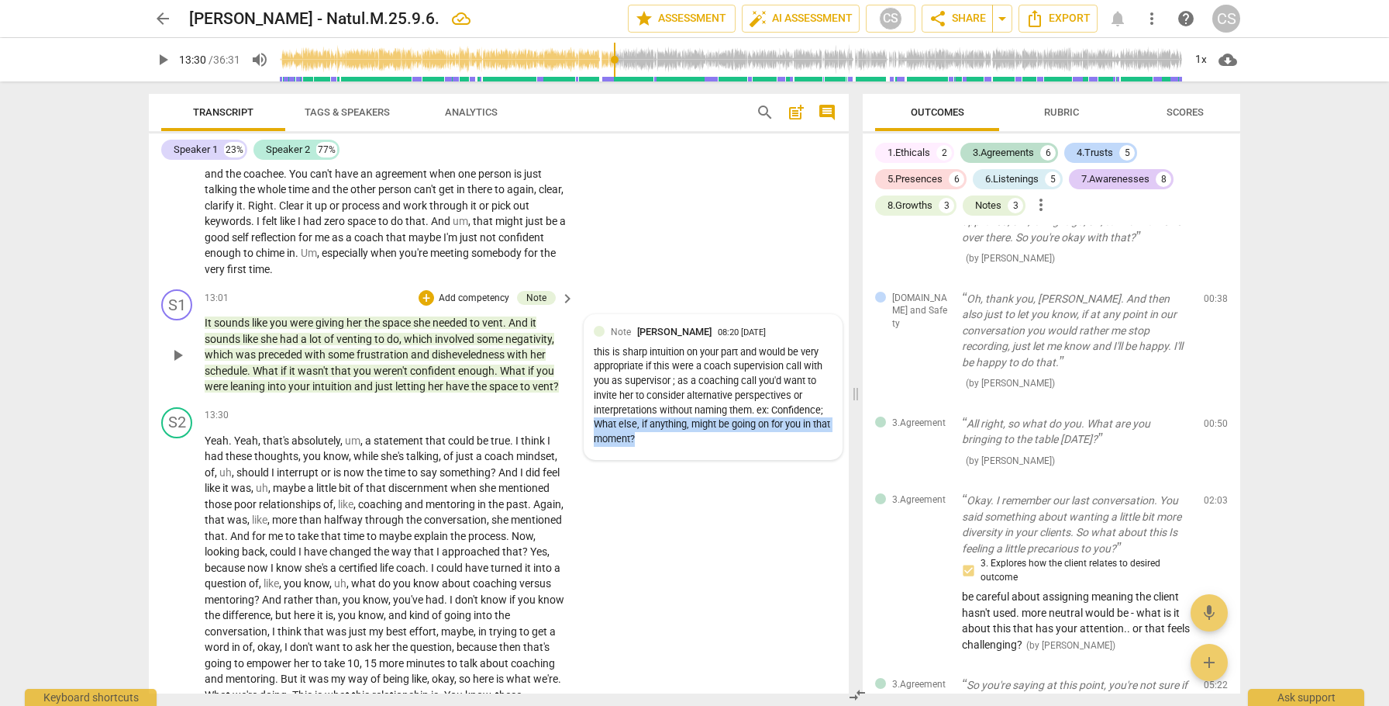
drag, startPoint x: 590, startPoint y: 440, endPoint x: 657, endPoint y: 454, distance: 68.1
click at [657, 447] on div "this is sharp intuition on your part and would be very appropriate if this were…" at bounding box center [713, 396] width 239 height 102
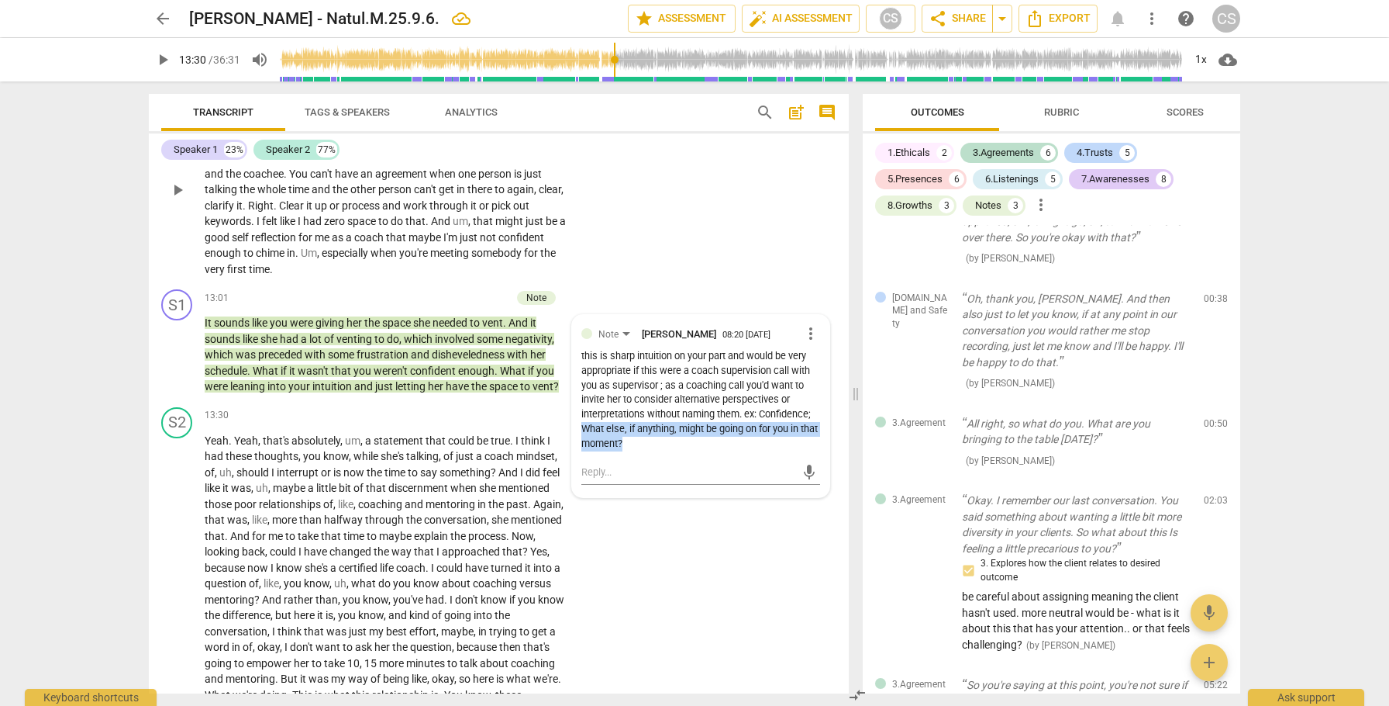
click at [766, 249] on div "S2 play_arrow pause 12:05 + Add competency keyboard_arrow_right I think so . I …" at bounding box center [499, 177] width 700 height 213
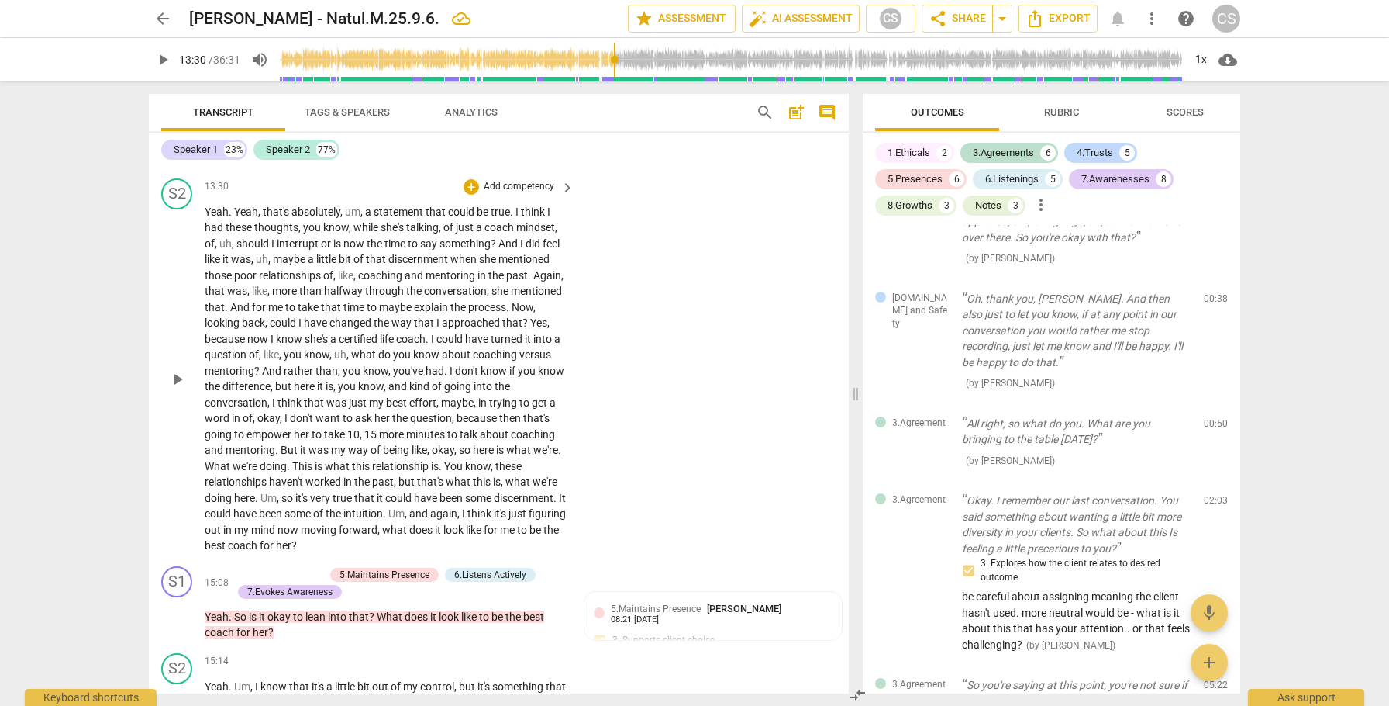
scroll to position [4430, 0]
click at [300, 458] on span "But" at bounding box center [290, 452] width 19 height 12
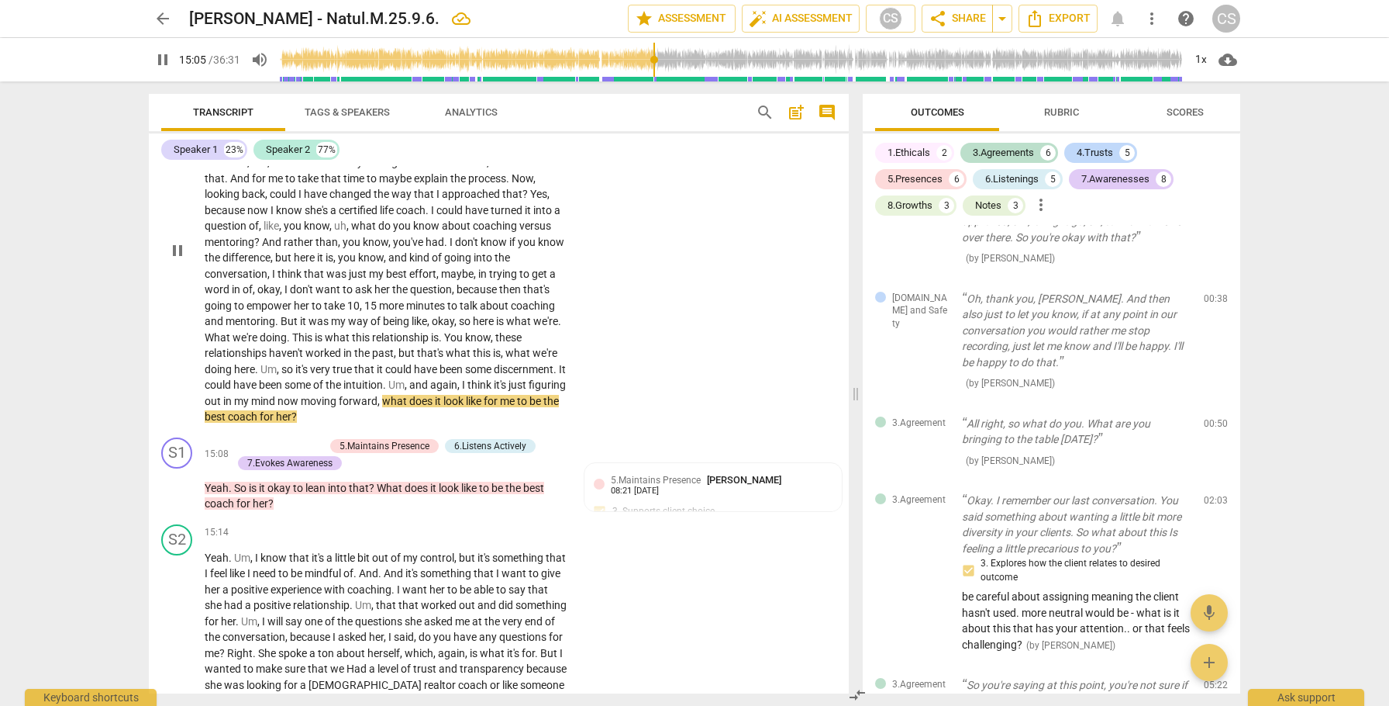
scroll to position [4558, 0]
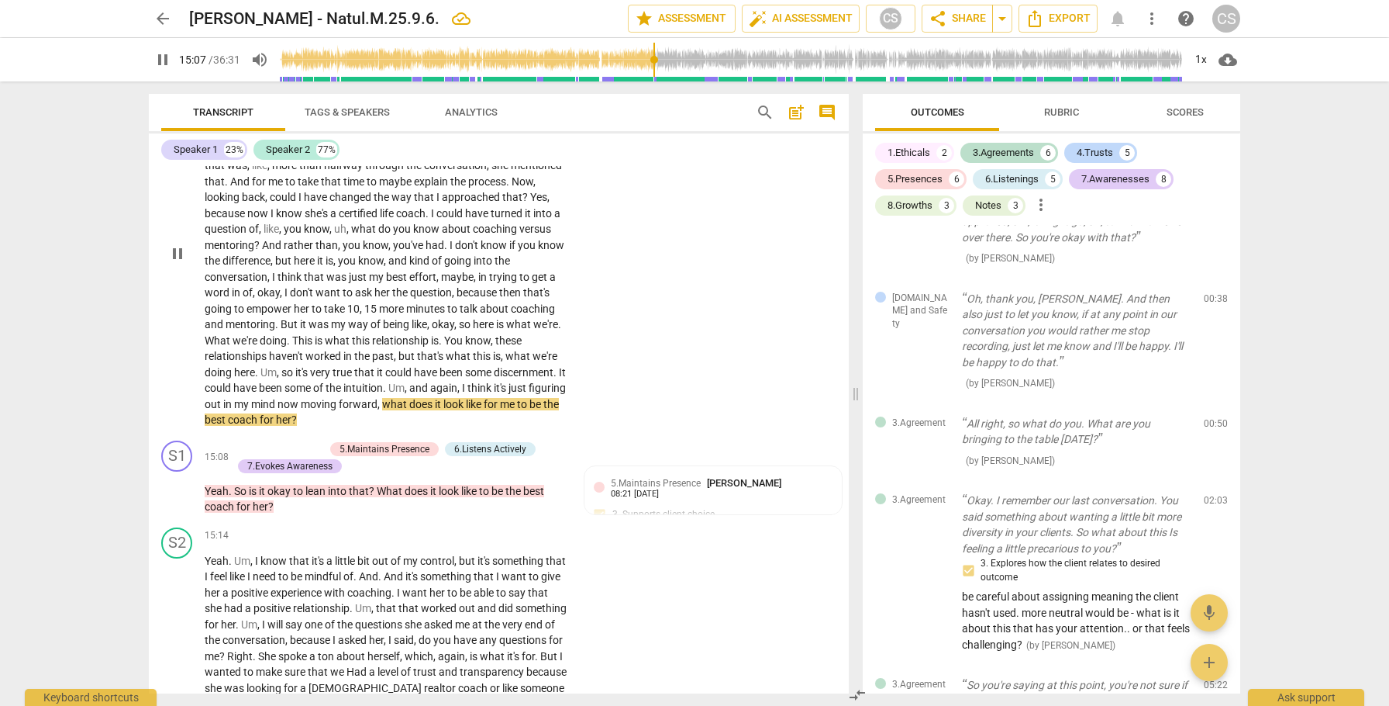
click at [178, 263] on span "pause" at bounding box center [177, 253] width 19 height 19
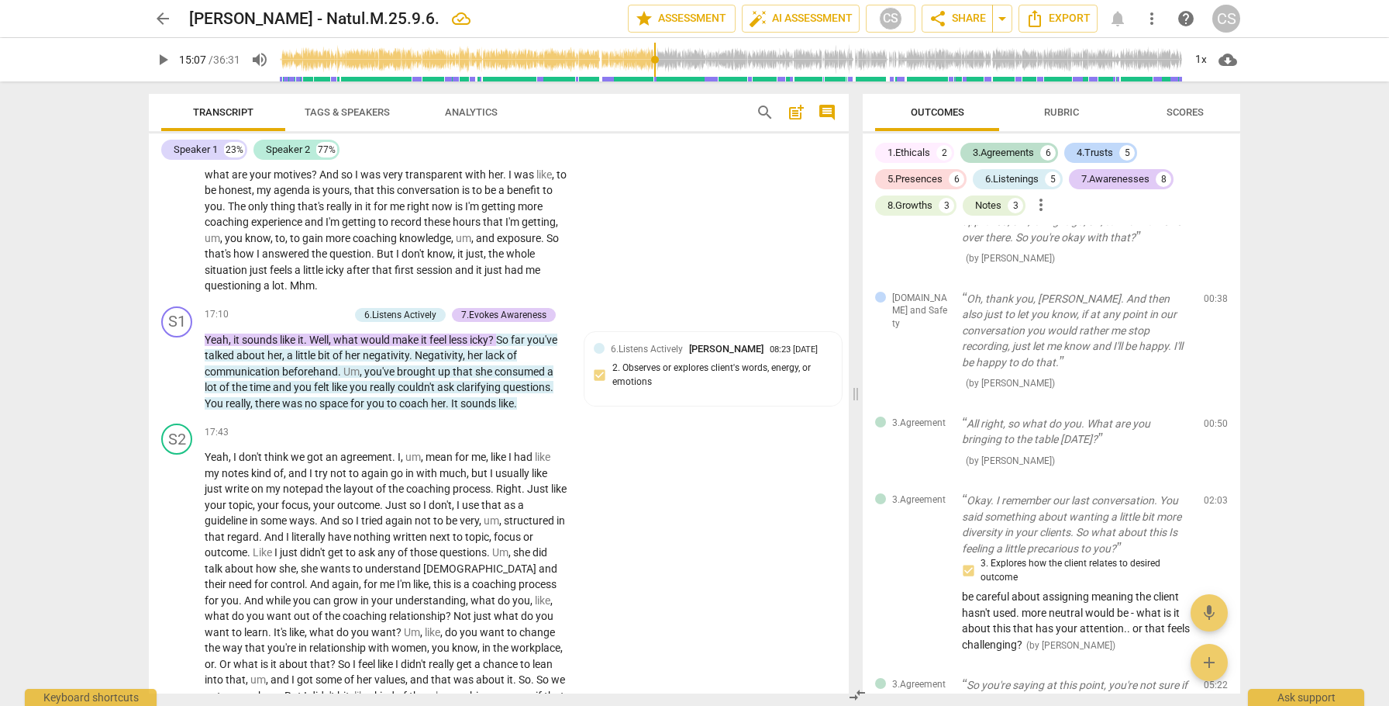
scroll to position [5233, 0]
click at [488, 257] on span "the" at bounding box center [497, 250] width 18 height 12
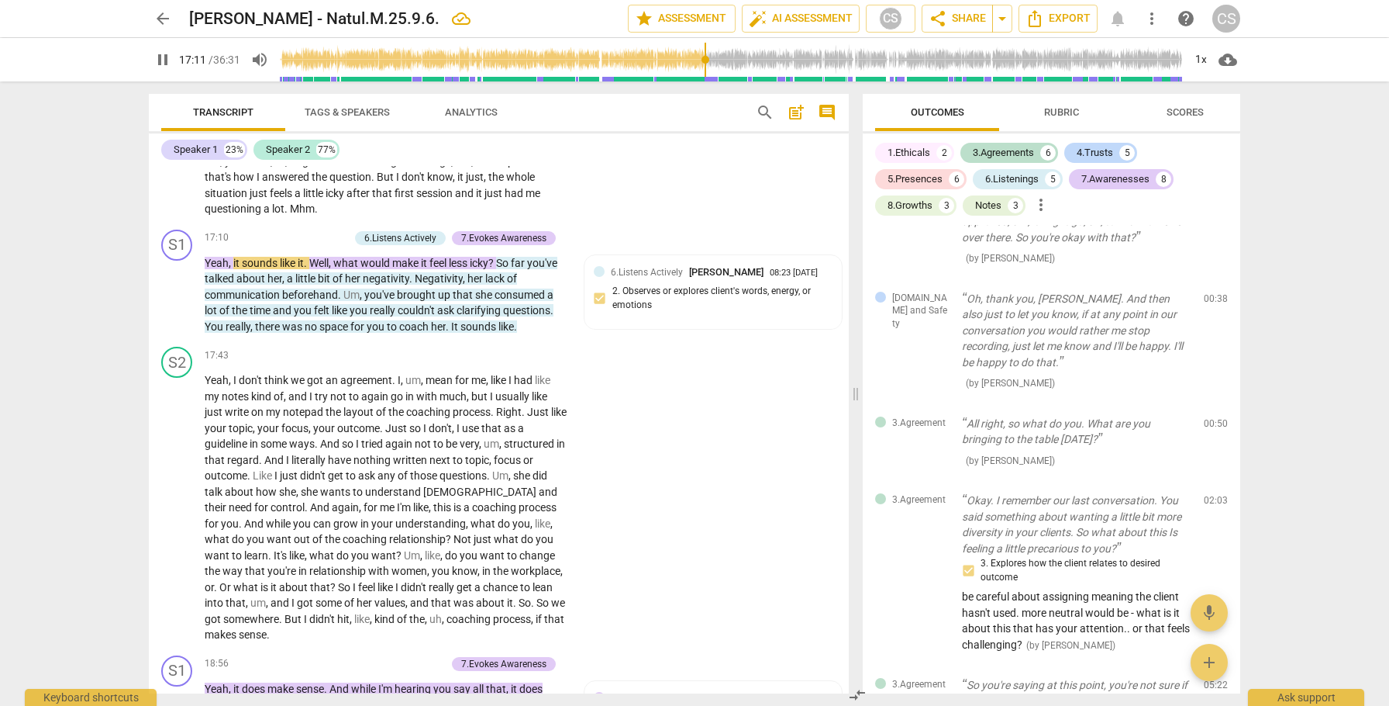
scroll to position [5320, 0]
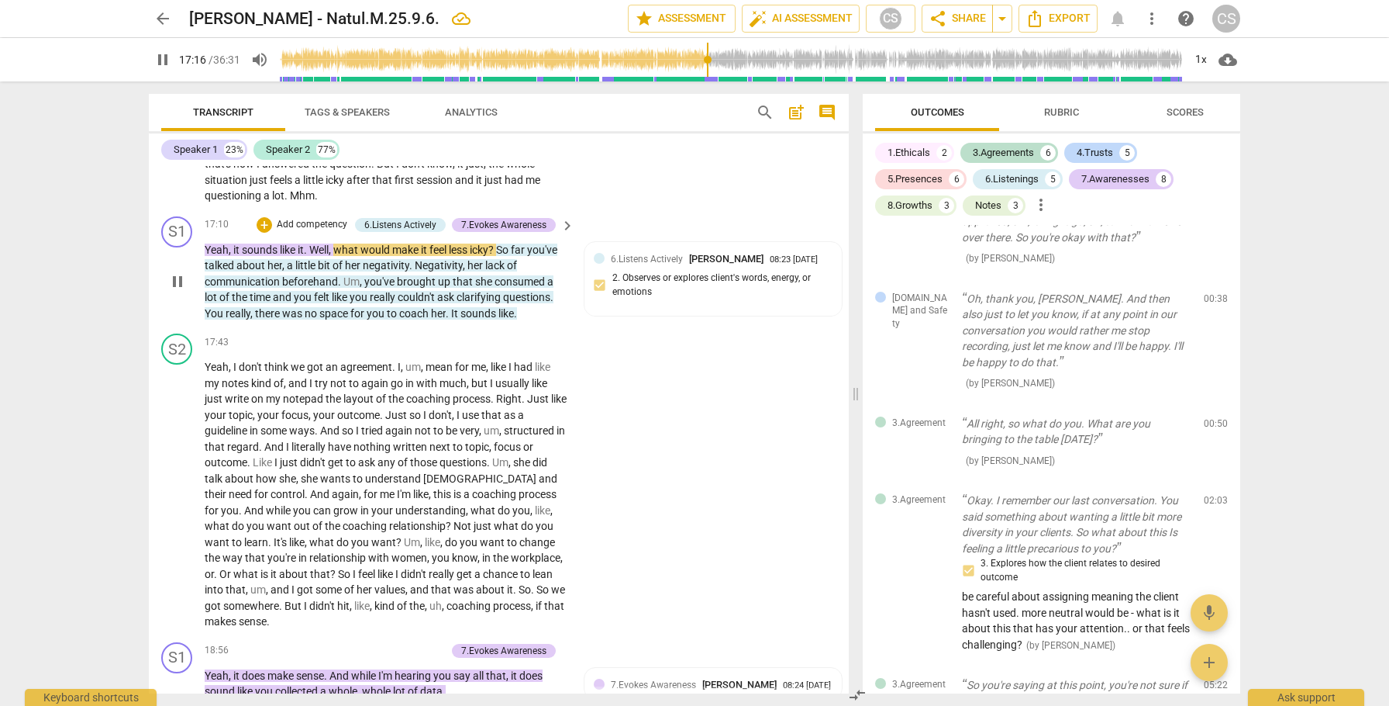
click at [192, 304] on div "play_arrow pause" at bounding box center [185, 282] width 40 height 70
click at [178, 291] on span "pause" at bounding box center [177, 281] width 19 height 19
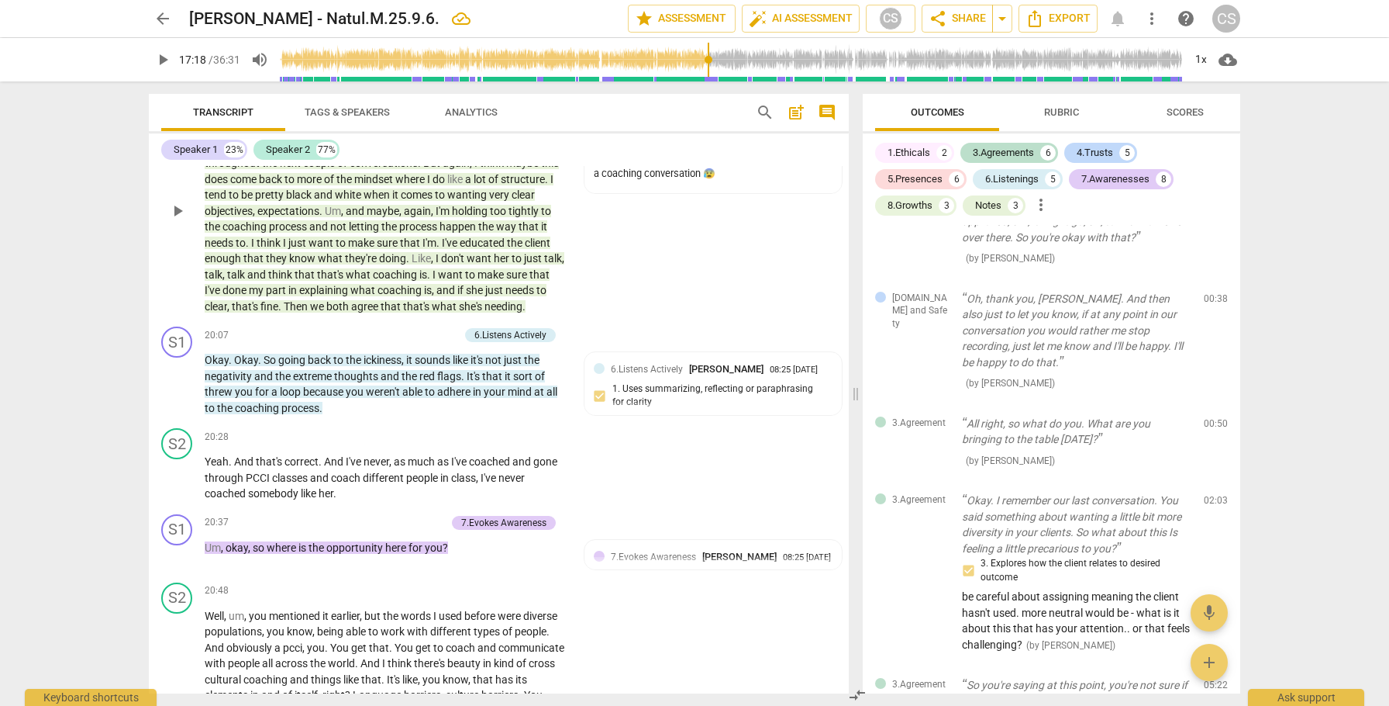
scroll to position [5956, 0]
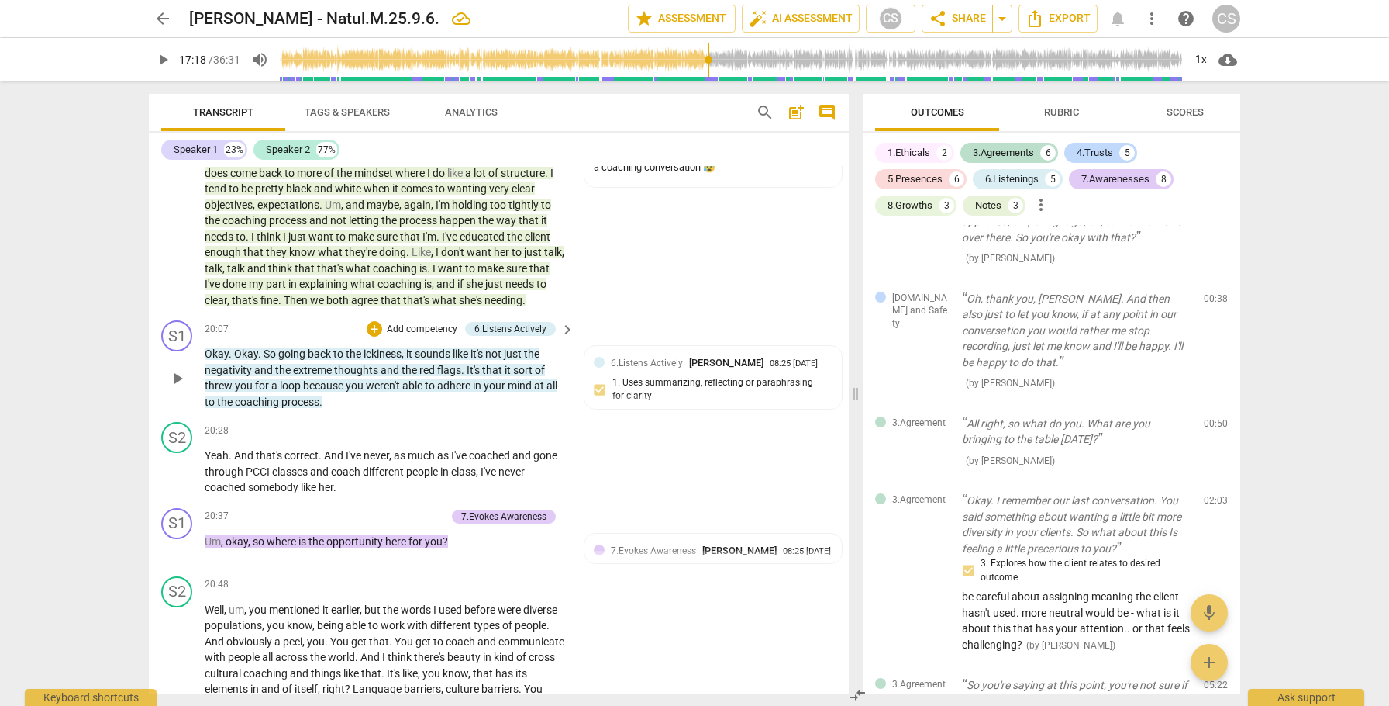
click at [214, 360] on span "Okay" at bounding box center [217, 353] width 24 height 12
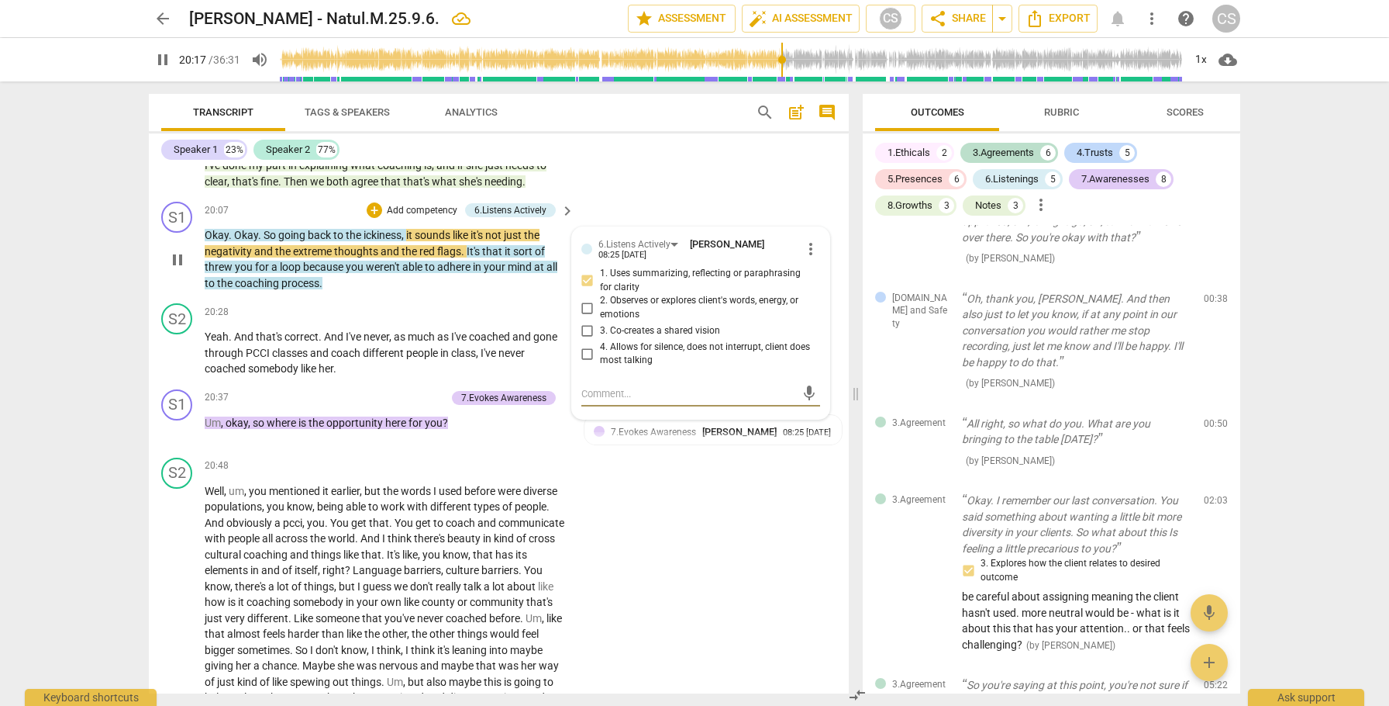
scroll to position [6077, 0]
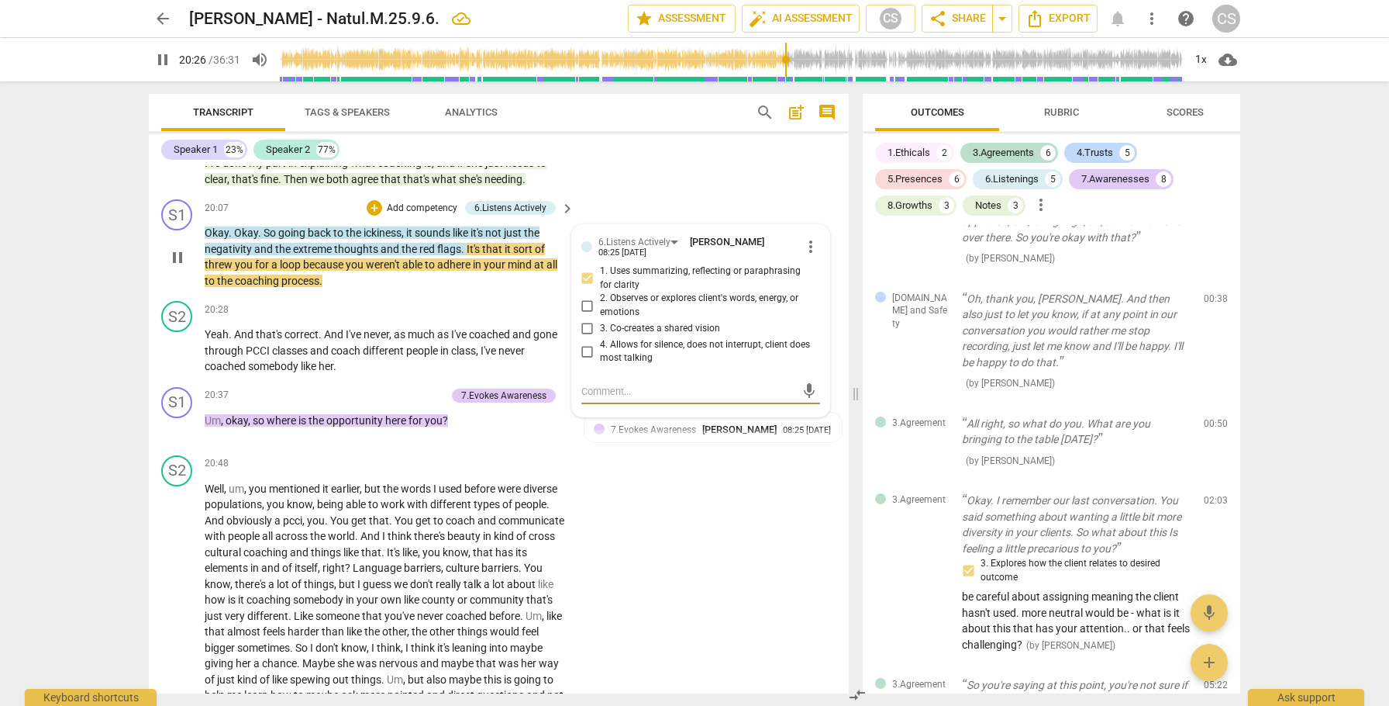
click at [181, 267] on span "pause" at bounding box center [177, 257] width 19 height 19
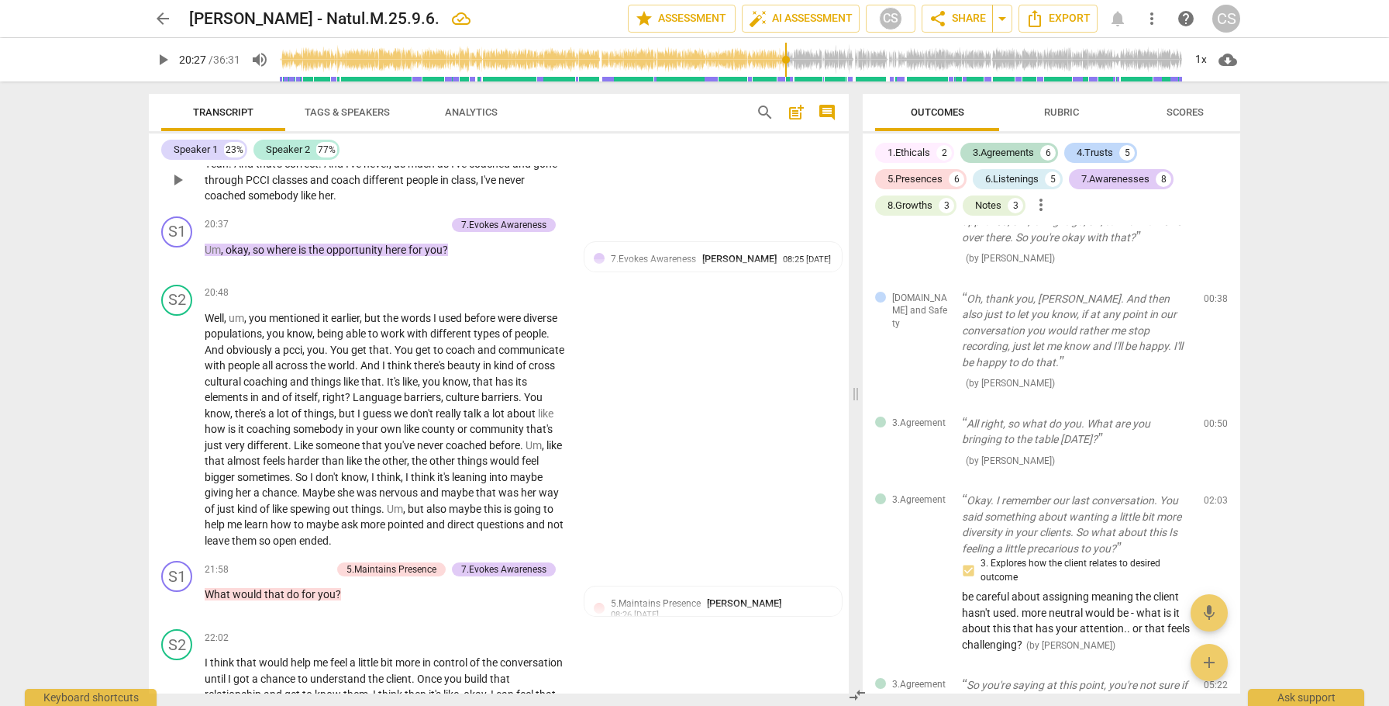
scroll to position [6248, 0]
click at [177, 266] on span "play_arrow" at bounding box center [177, 256] width 19 height 19
click at [177, 266] on span "pause" at bounding box center [177, 256] width 19 height 19
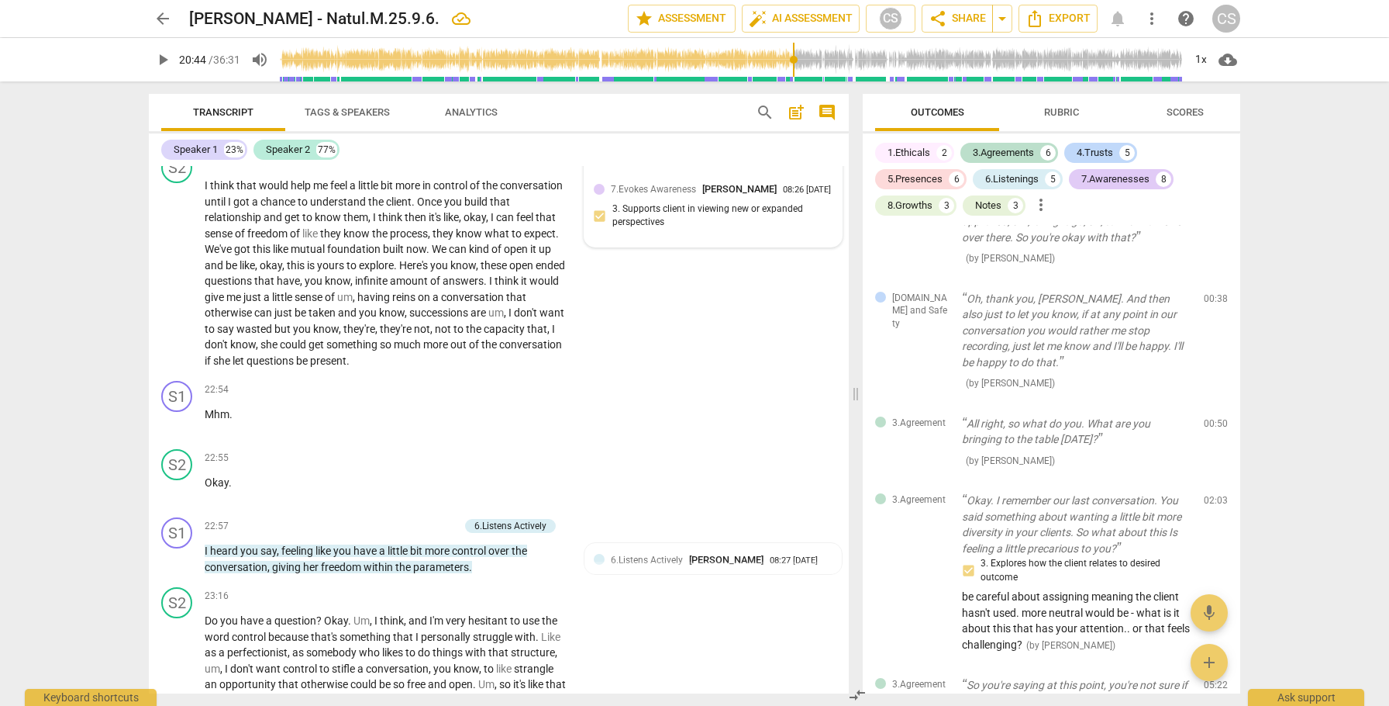
scroll to position [6726, 0]
drag, startPoint x: 436, startPoint y: 197, endPoint x: 465, endPoint y: 194, distance: 28.9
click at [469, 195] on p "I think that would help me feel a little bit more in control of the conversatio…" at bounding box center [386, 270] width 362 height 191
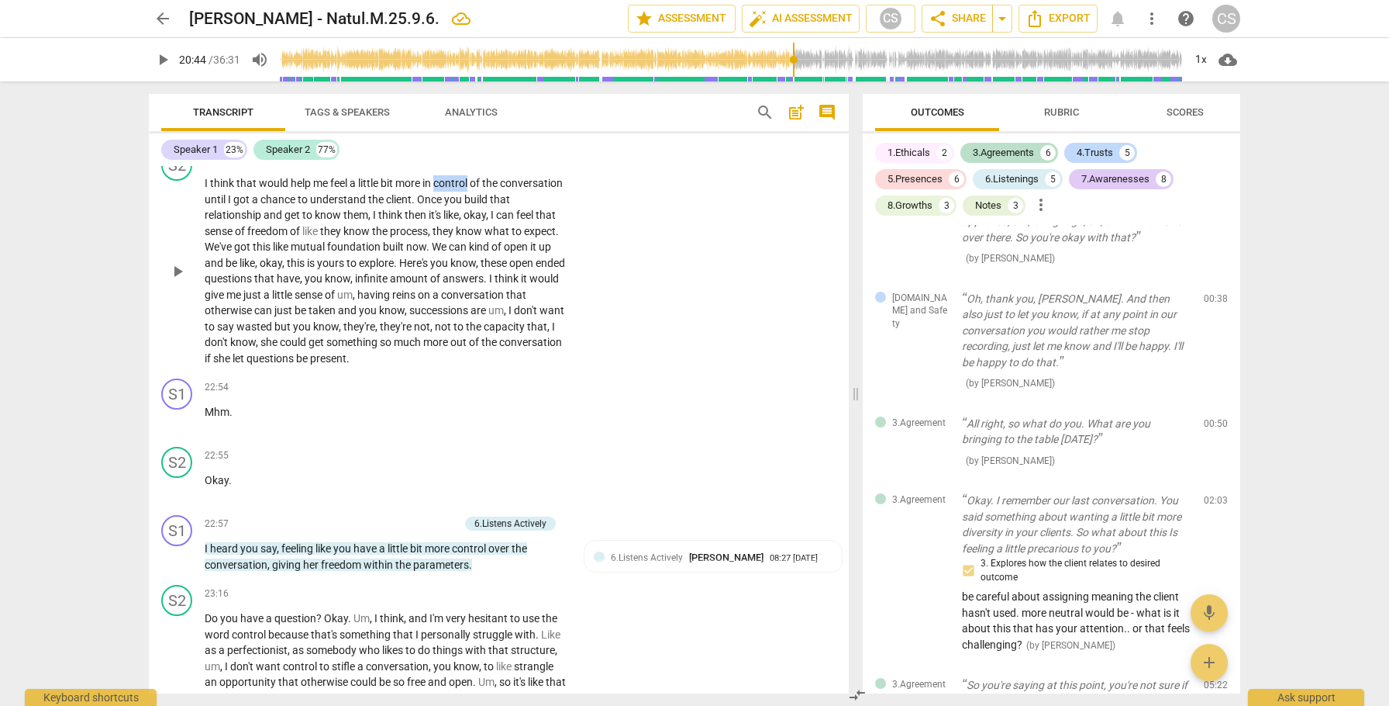
drag, startPoint x: 438, startPoint y: 196, endPoint x: 472, endPoint y: 196, distance: 34.1
click at [470, 189] on span "control" at bounding box center [451, 183] width 36 height 12
click at [509, 175] on icon "button" at bounding box center [509, 175] width 9 height 11
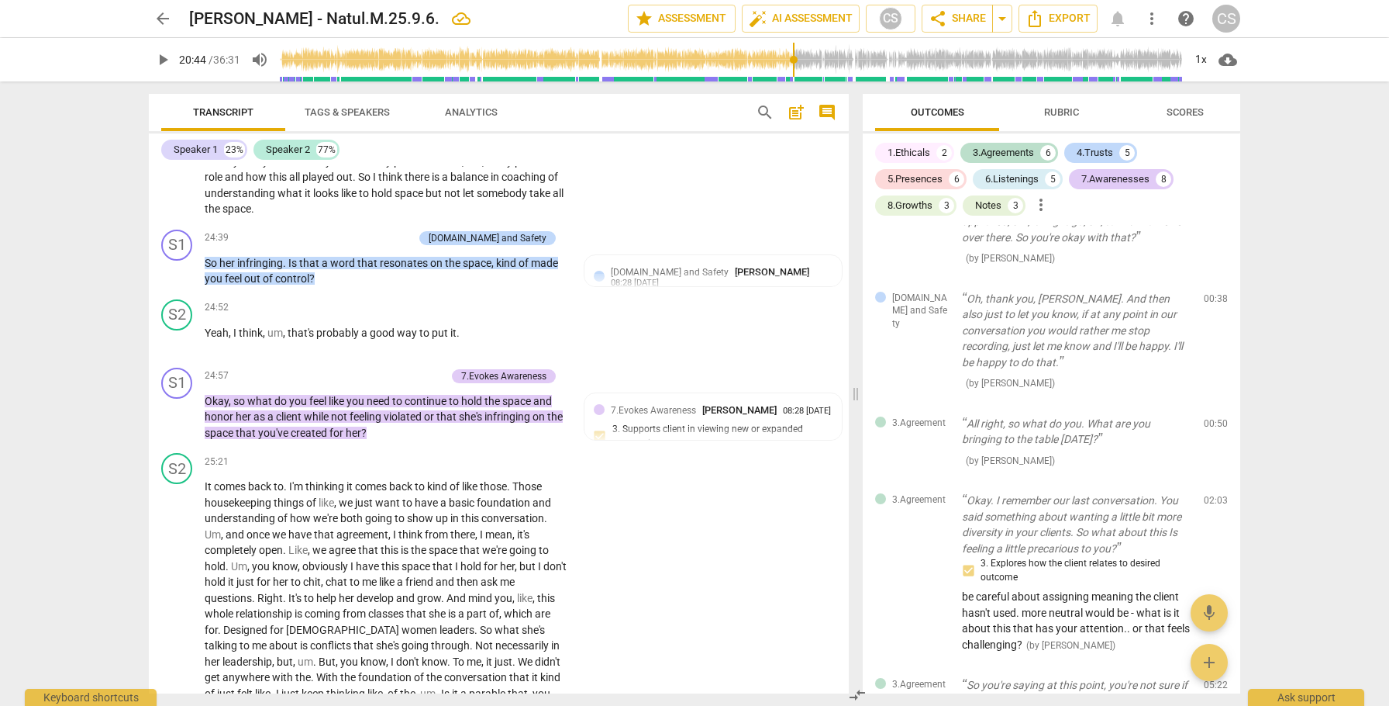
scroll to position [7368, 0]
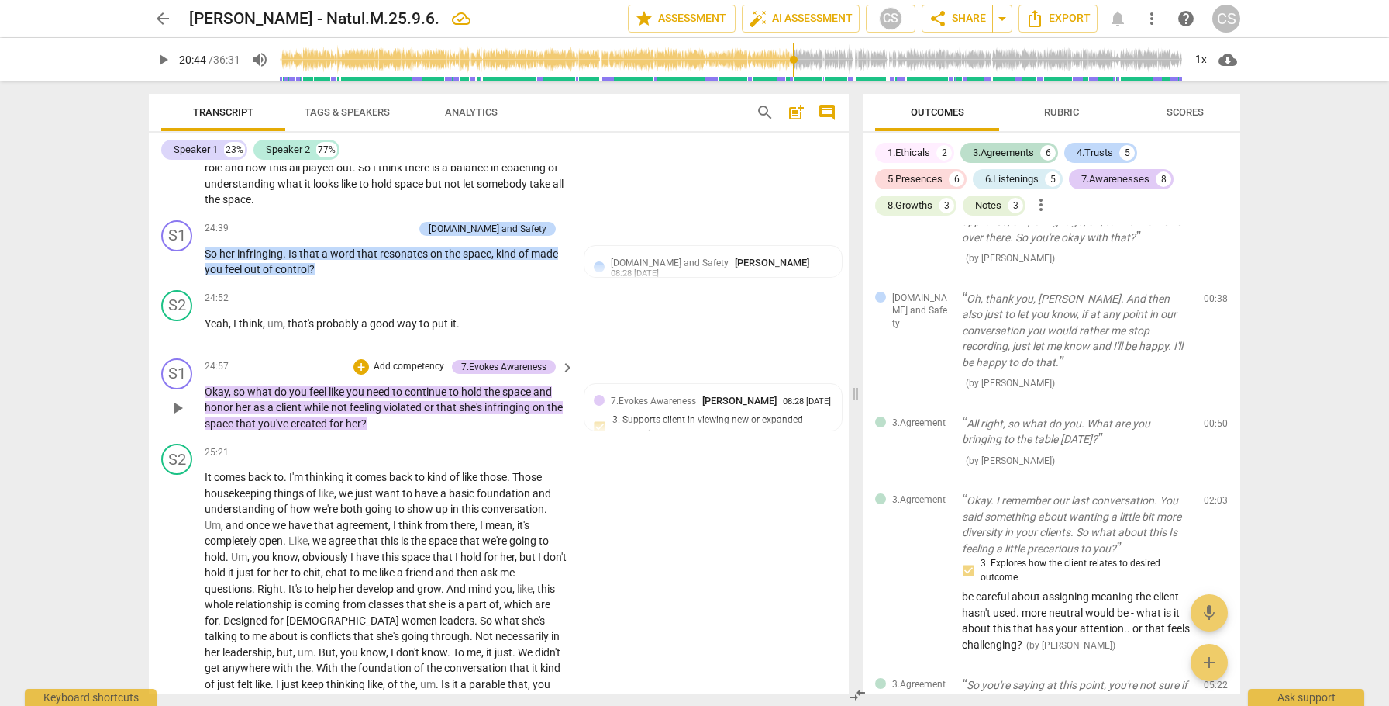
click at [177, 417] on span "play_arrow" at bounding box center [177, 407] width 19 height 19
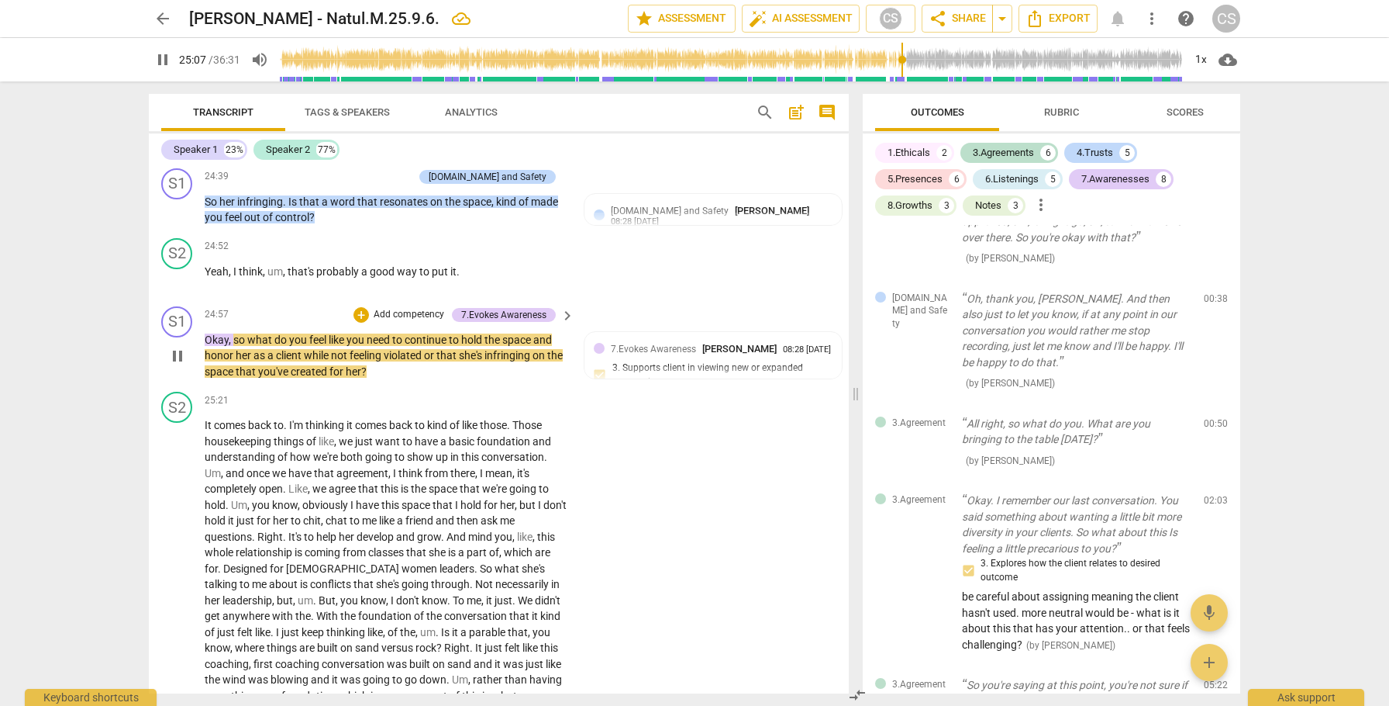
scroll to position [7423, 0]
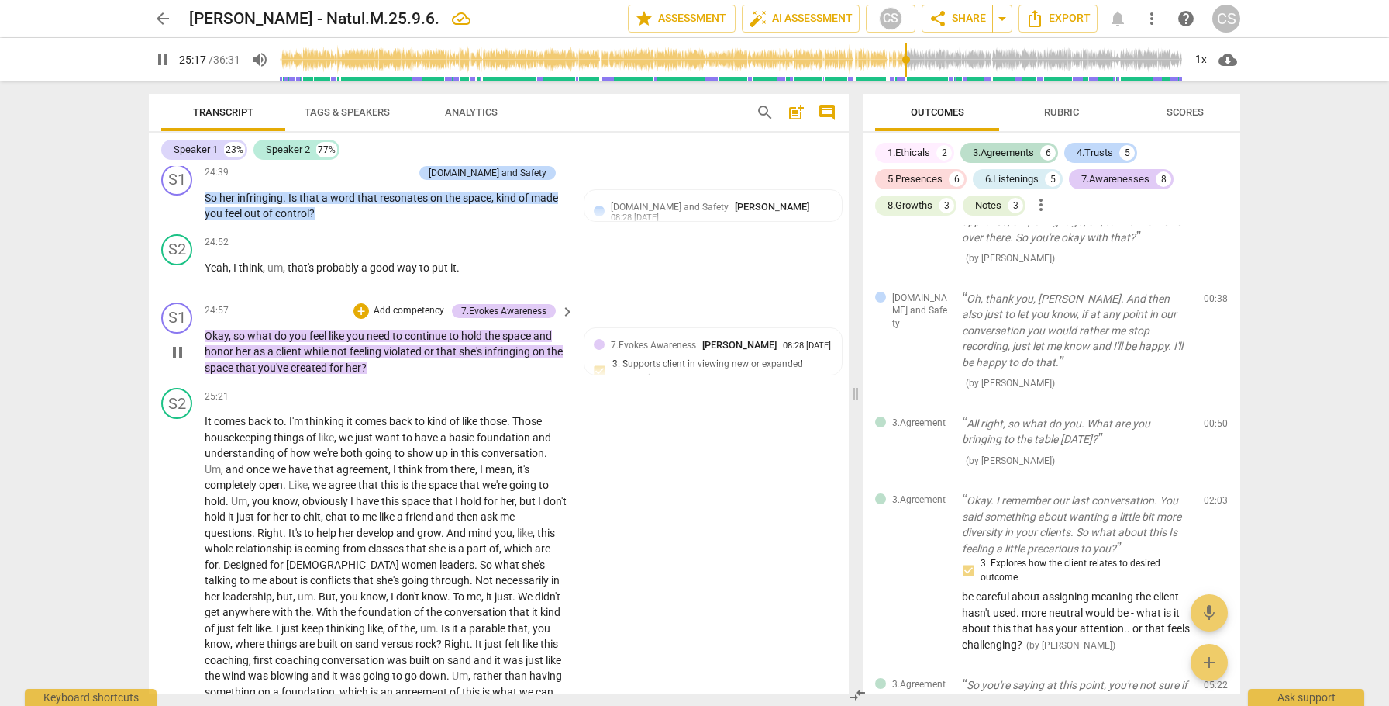
click at [178, 361] on span "pause" at bounding box center [177, 352] width 19 height 19
type input "1517"
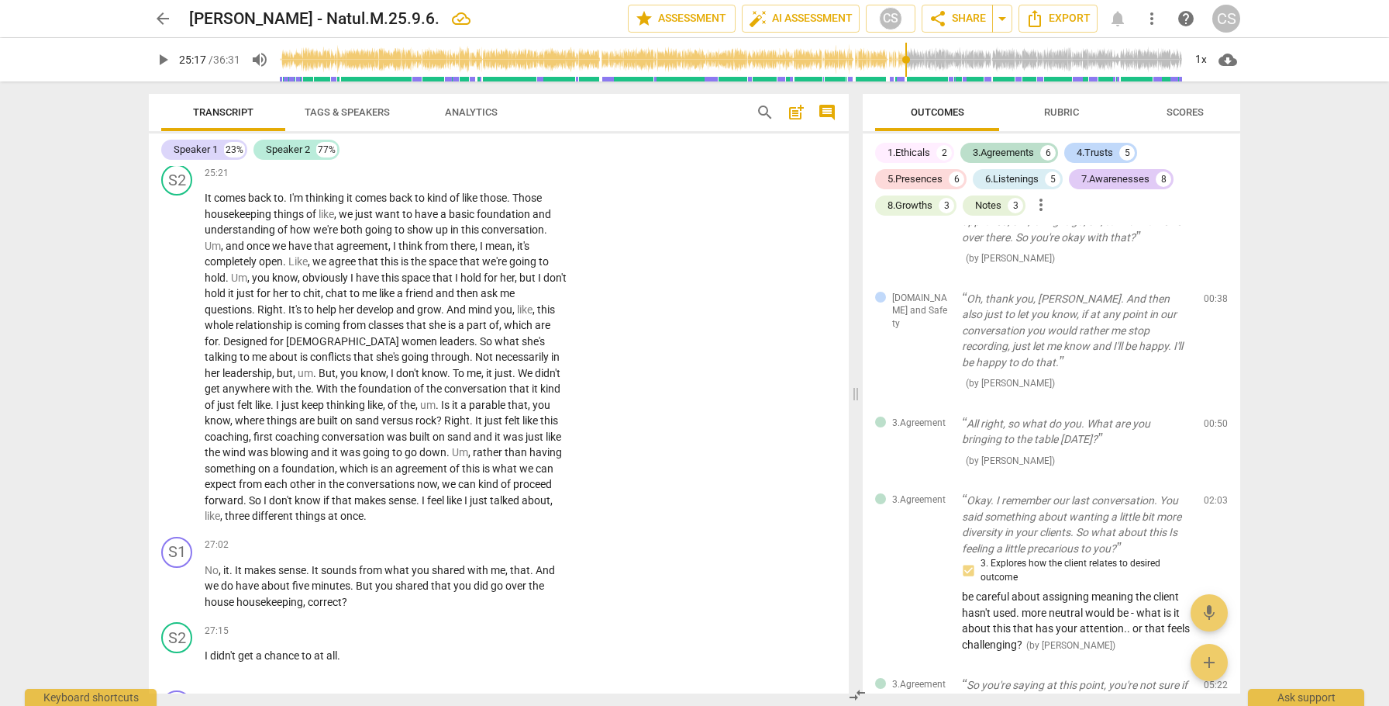
scroll to position [7647, 0]
drag, startPoint x: 205, startPoint y: 227, endPoint x: 272, endPoint y: 225, distance: 66.7
click at [272, 219] on span "housekeeping" at bounding box center [239, 213] width 69 height 12
click at [309, 205] on icon "button" at bounding box center [309, 205] width 9 height 11
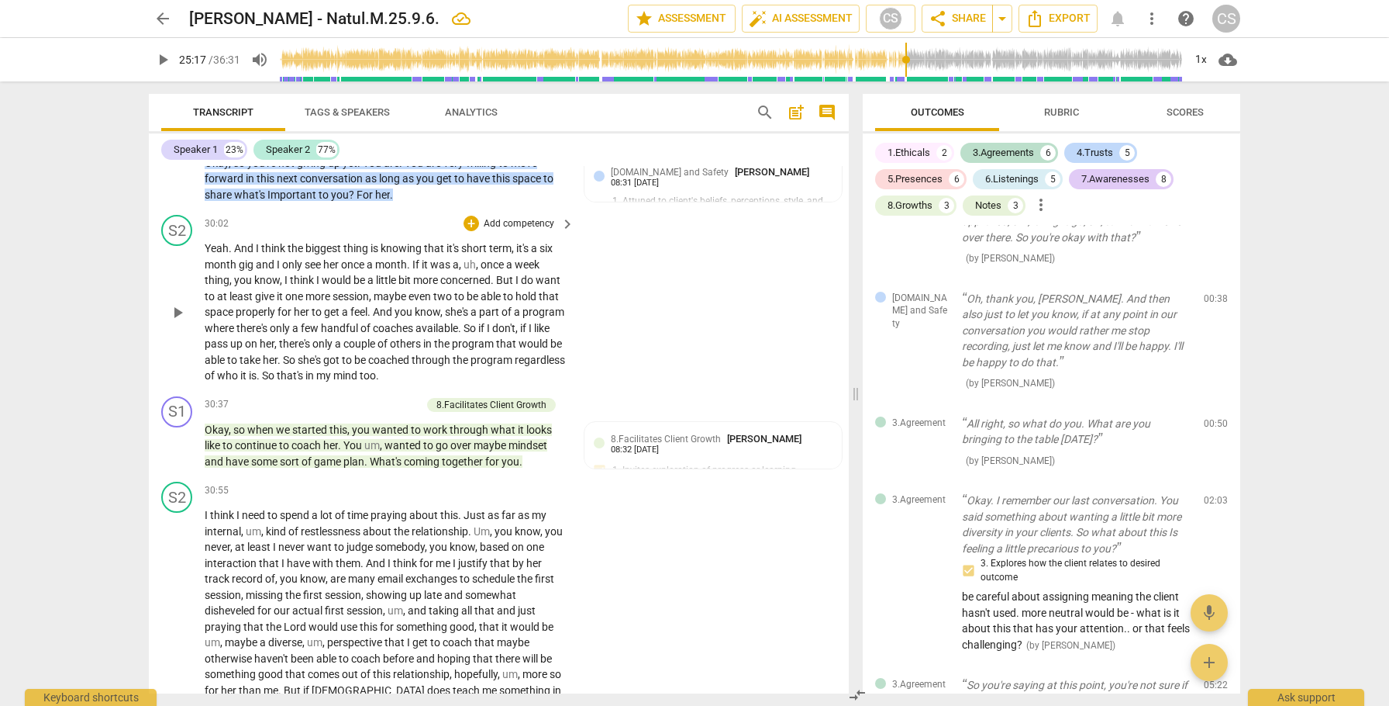
scroll to position [8992, 0]
drag, startPoint x: 508, startPoint y: 459, endPoint x: 556, endPoint y: 464, distance: 48.3
click at [556, 464] on p "Okay , so when we started this , you wanted to work through what it looks like …" at bounding box center [386, 444] width 362 height 48
click at [582, 439] on icon "button" at bounding box center [584, 435] width 9 height 11
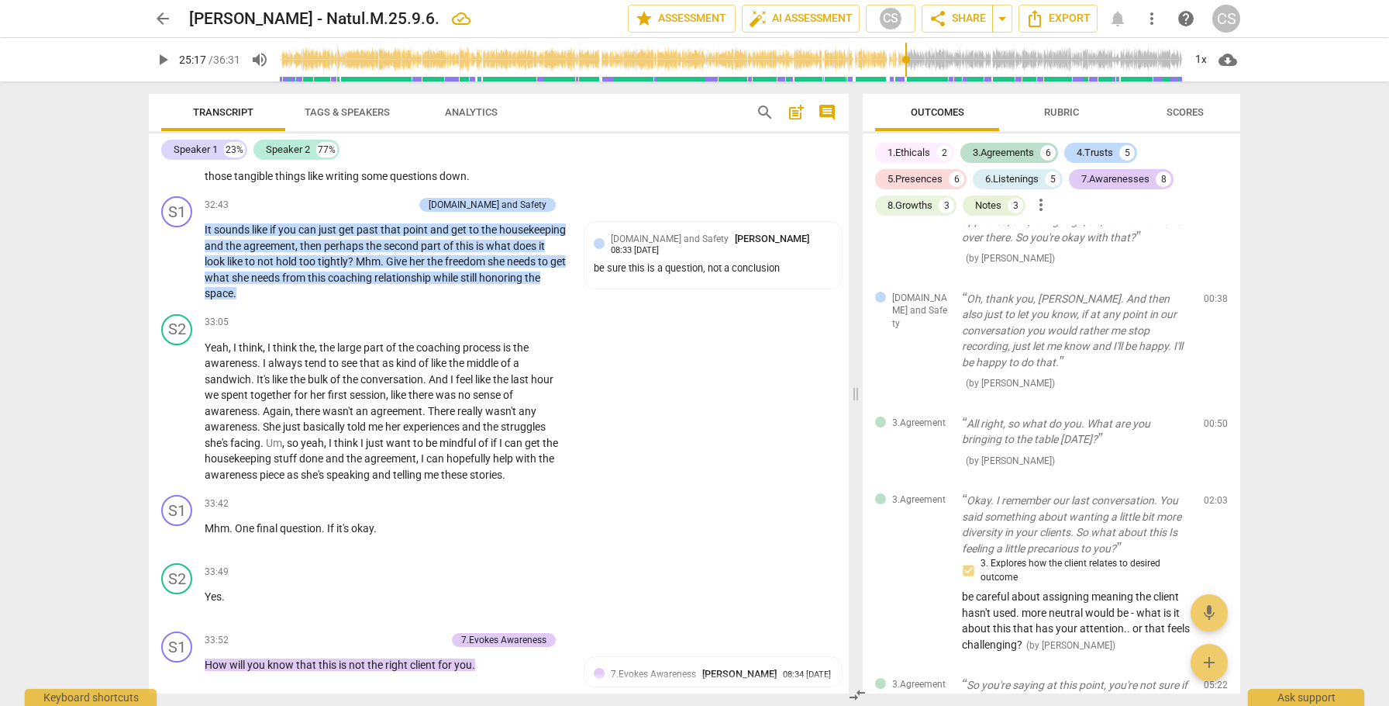
scroll to position [9772, 0]
